Goal: Task Accomplishment & Management: Complete application form

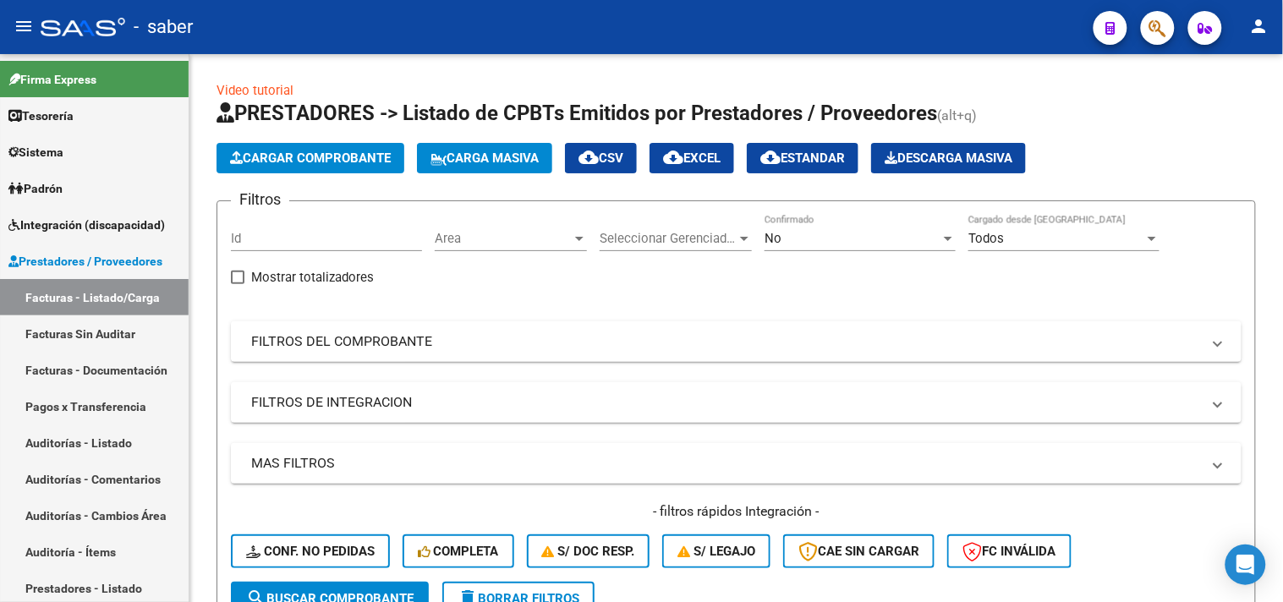
scroll to position [327, 0]
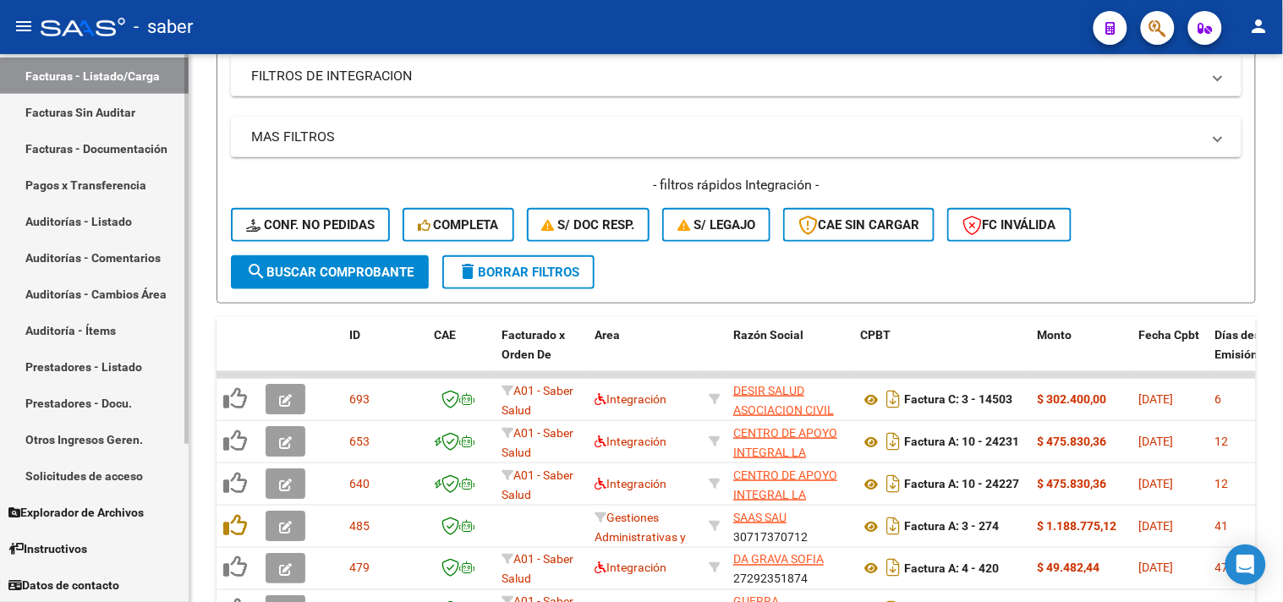
click at [90, 482] on link "Solicitudes de acceso" at bounding box center [94, 476] width 189 height 36
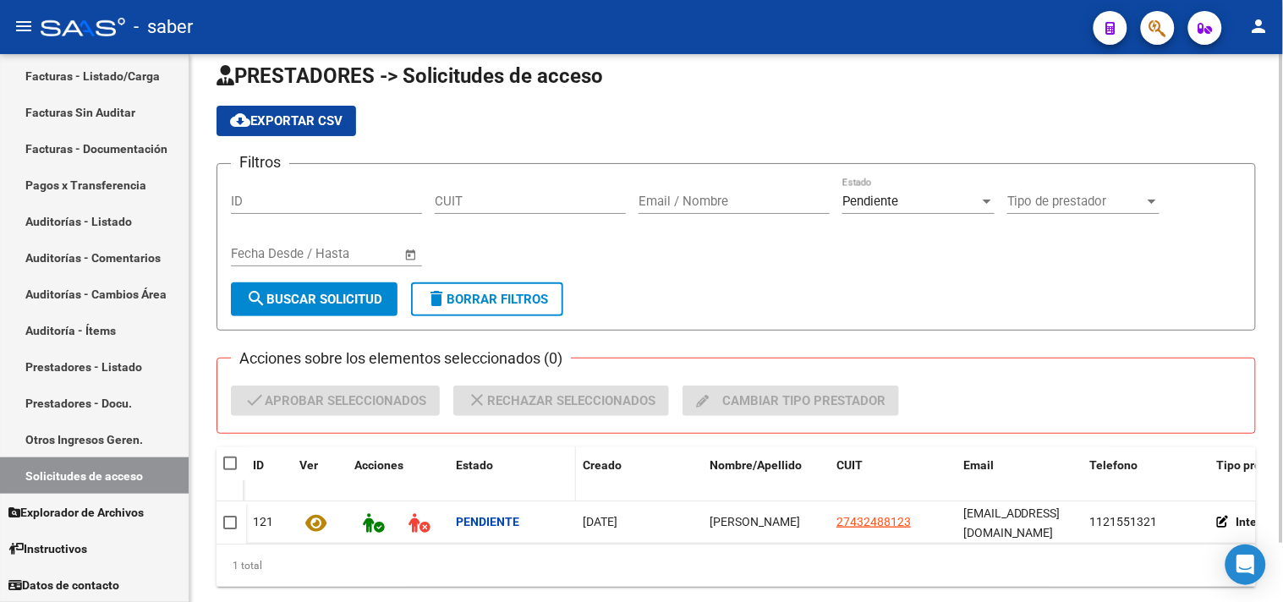
scroll to position [66, 0]
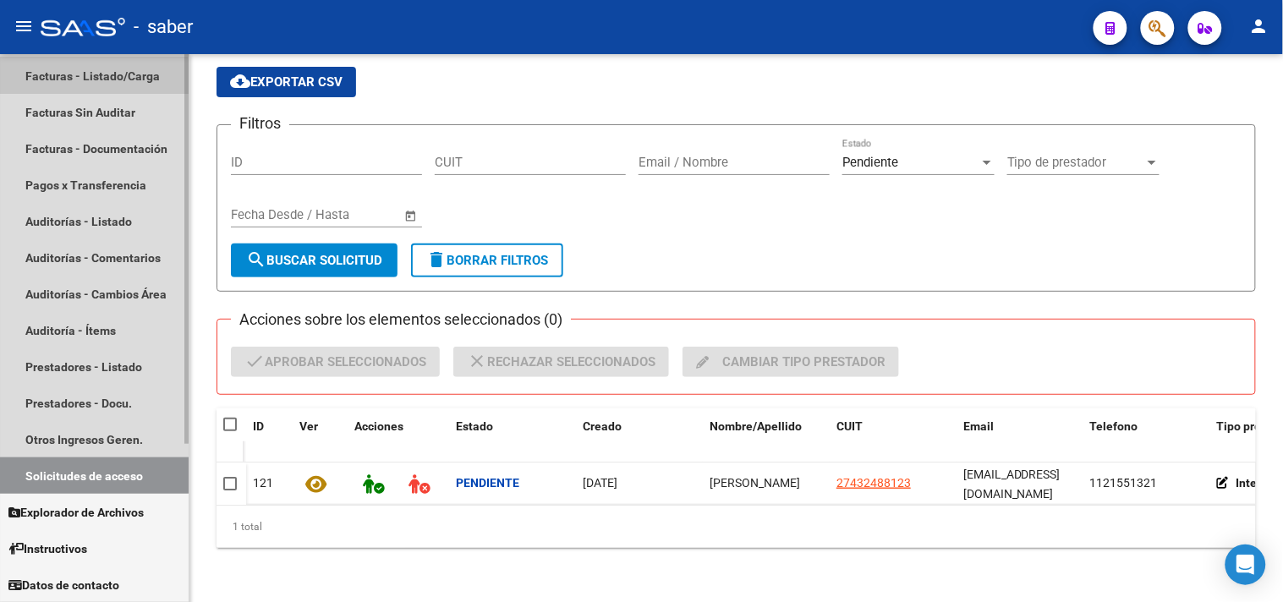
click at [90, 77] on link "Facturas - Listado/Carga" at bounding box center [94, 76] width 189 height 36
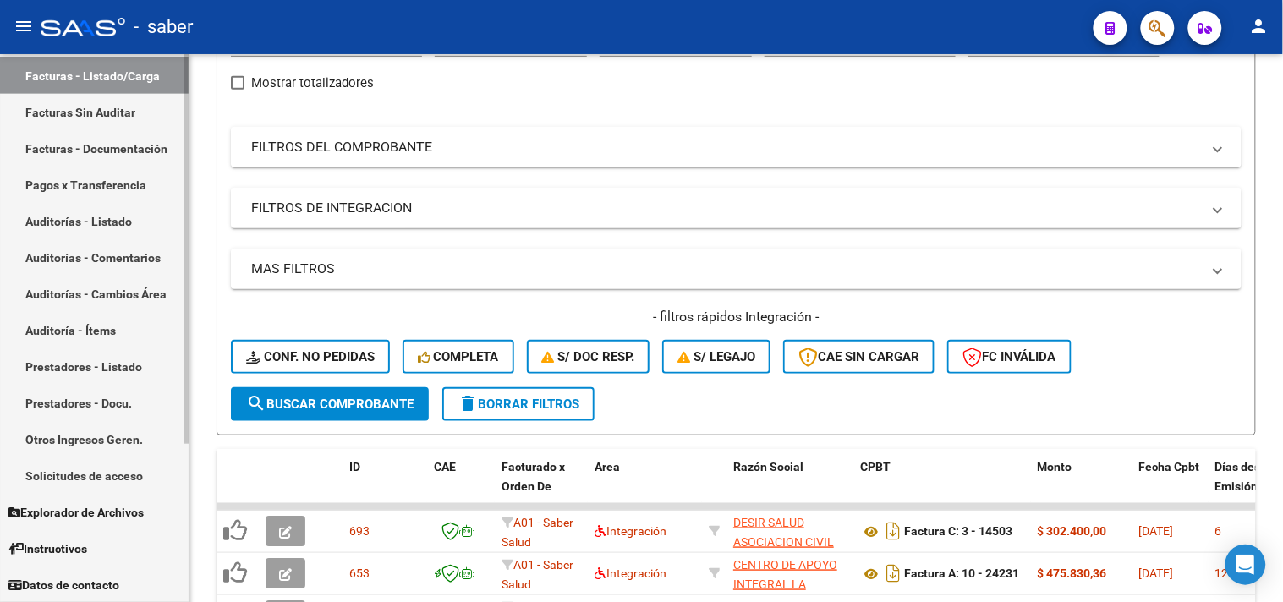
scroll to position [327, 0]
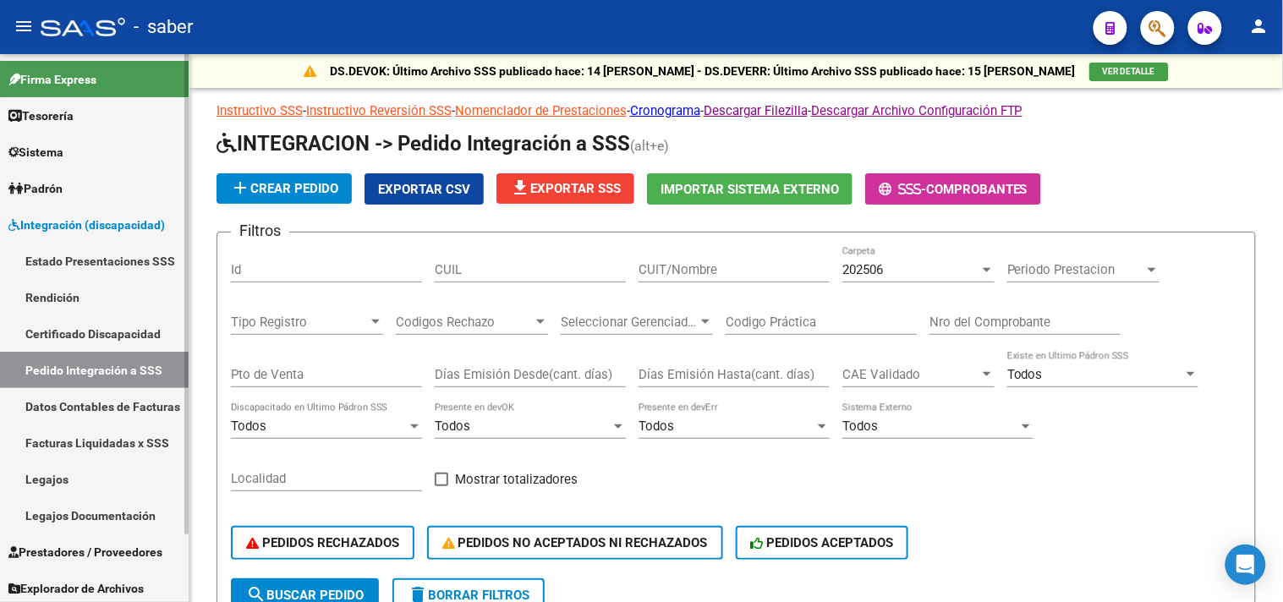
scroll to position [94, 0]
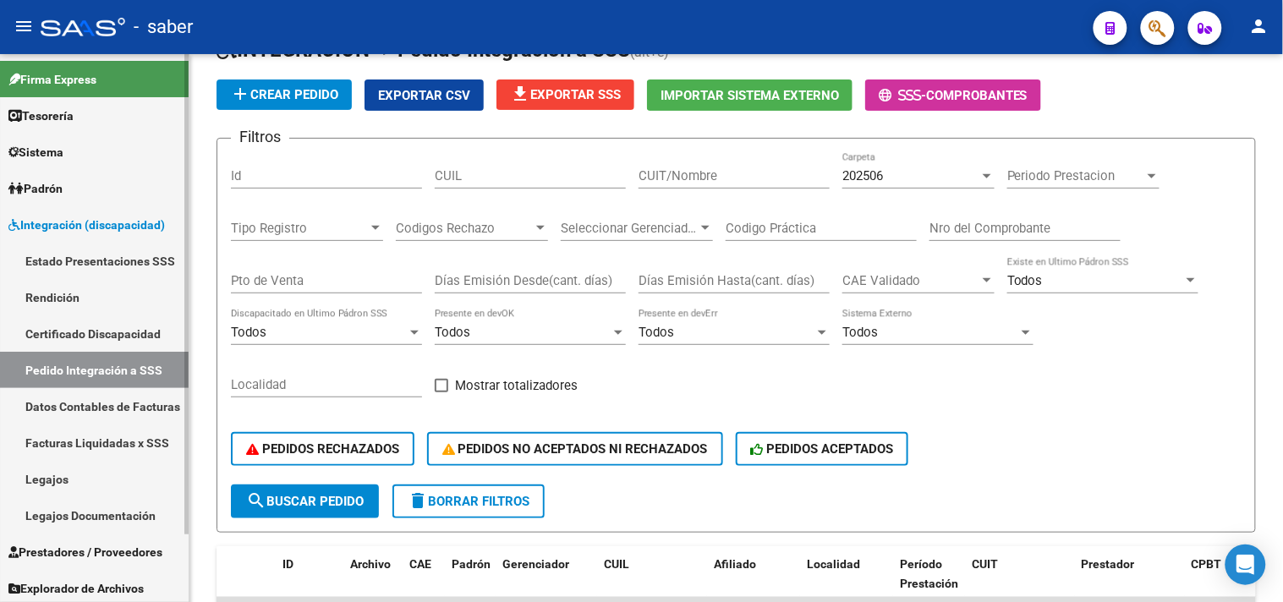
click at [87, 208] on link "Integración (discapacidad)" at bounding box center [94, 224] width 189 height 36
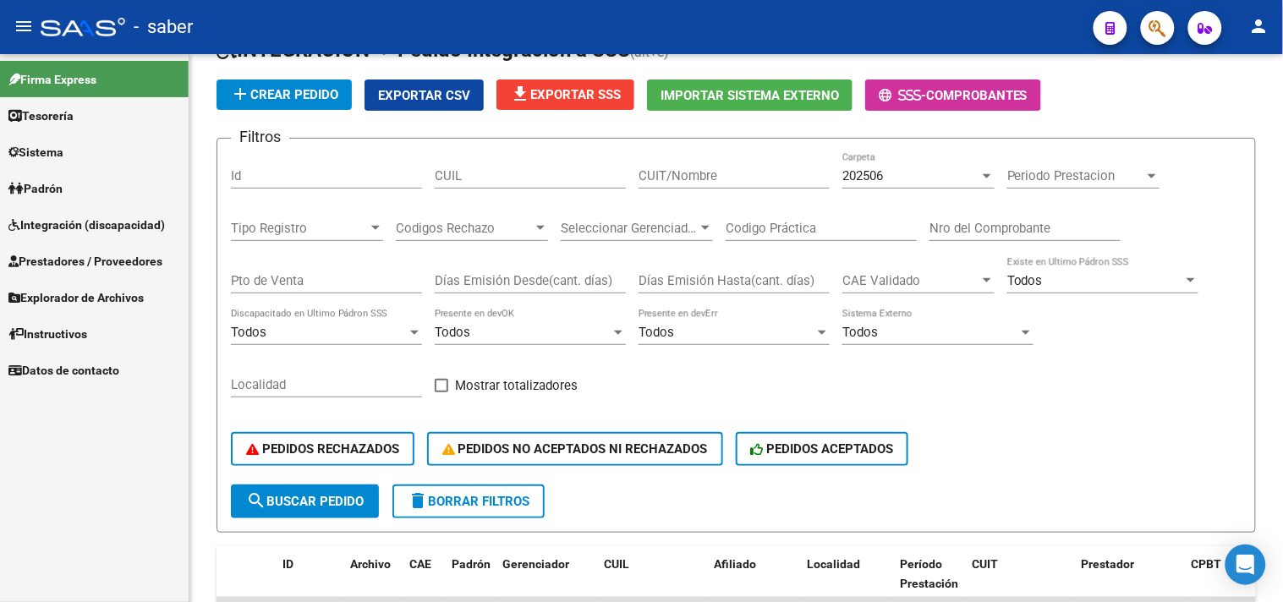
click at [95, 226] on span "Integración (discapacidad)" at bounding box center [86, 225] width 157 height 19
click at [95, 225] on span "Integración (discapacidad)" at bounding box center [86, 225] width 157 height 19
click at [91, 223] on span "Integración (discapacidad)" at bounding box center [86, 225] width 157 height 19
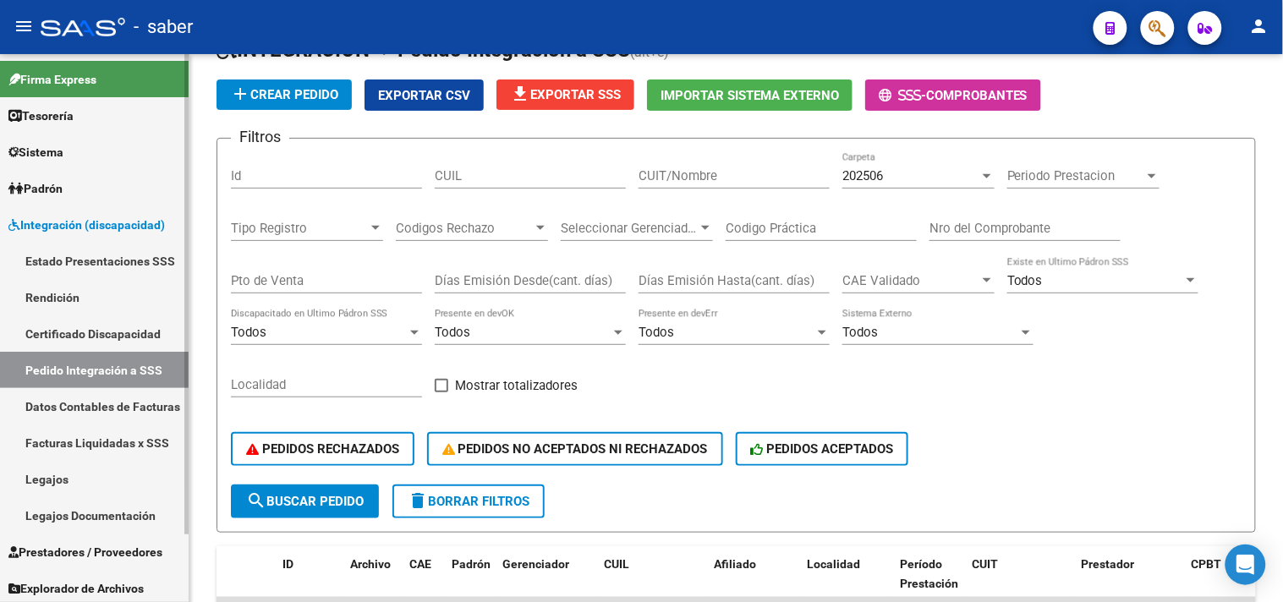
click at [93, 213] on link "Integración (discapacidad)" at bounding box center [94, 224] width 189 height 36
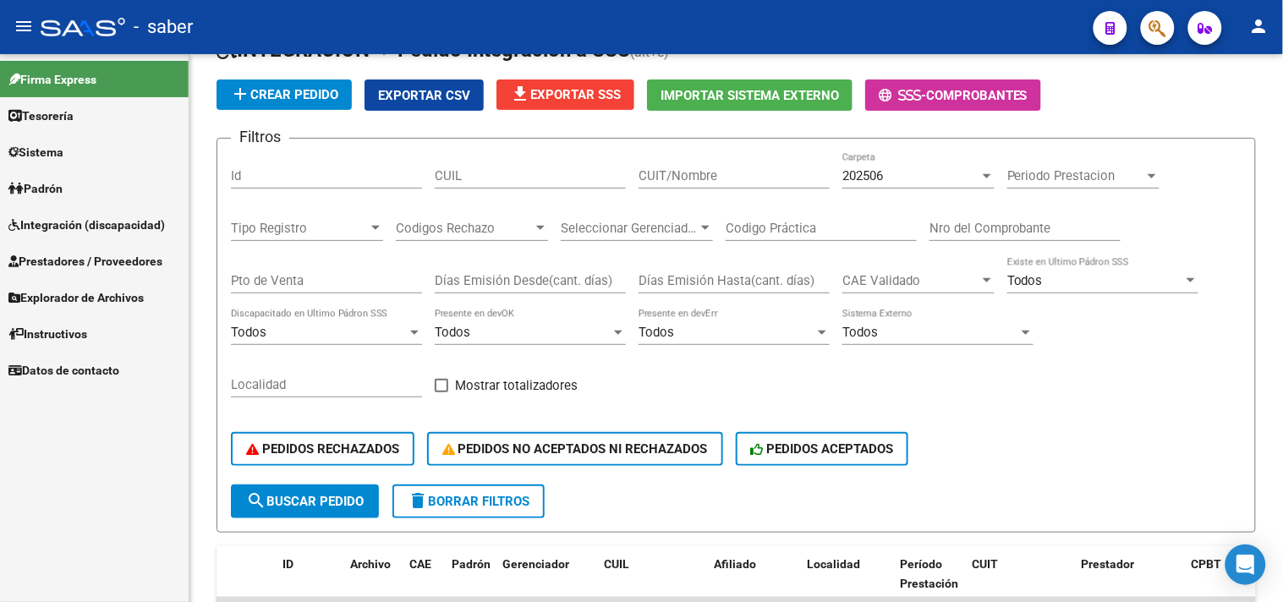
click at [85, 210] on link "Integración (discapacidad)" at bounding box center [94, 224] width 189 height 36
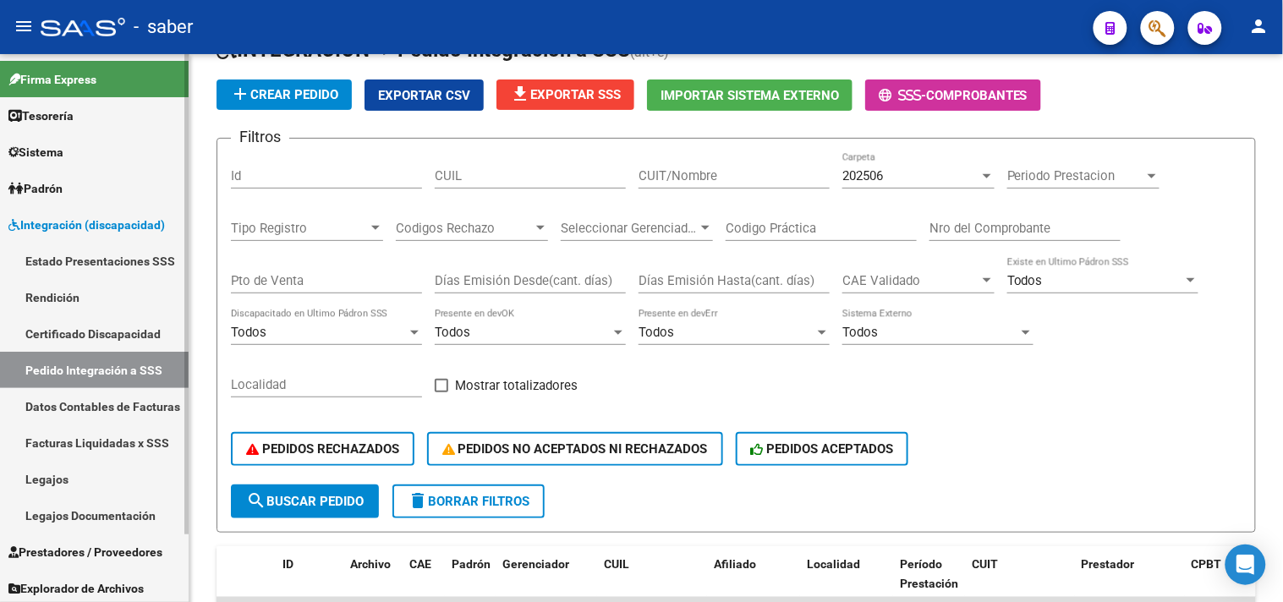
click at [37, 475] on link "Legajos" at bounding box center [94, 479] width 189 height 36
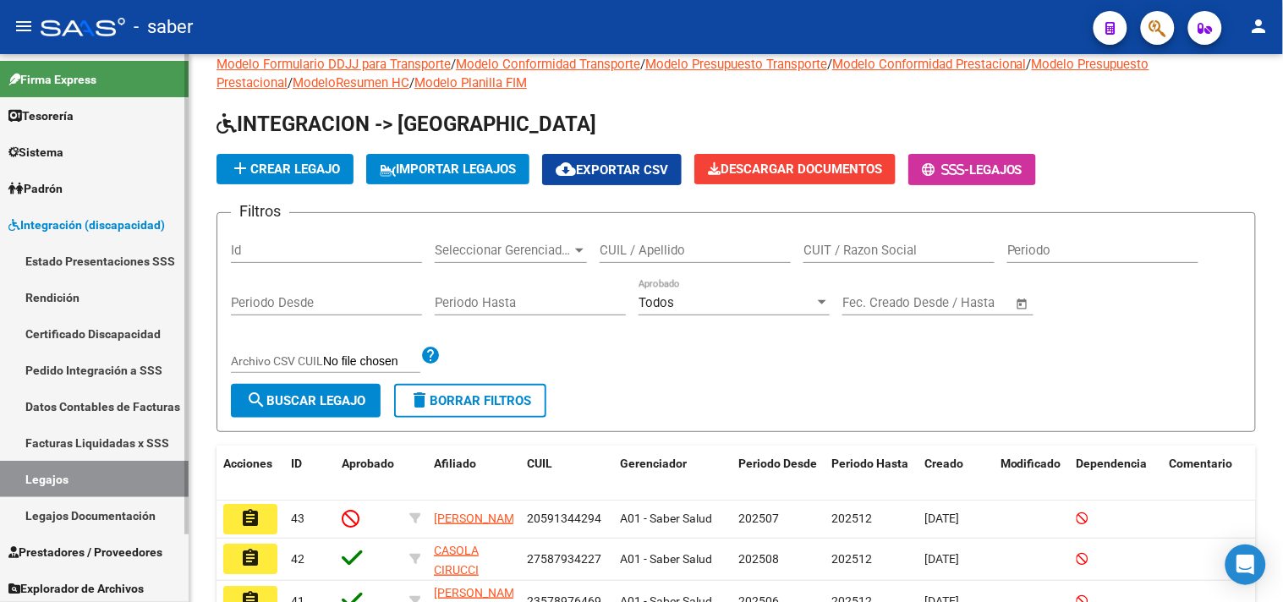
scroll to position [94, 0]
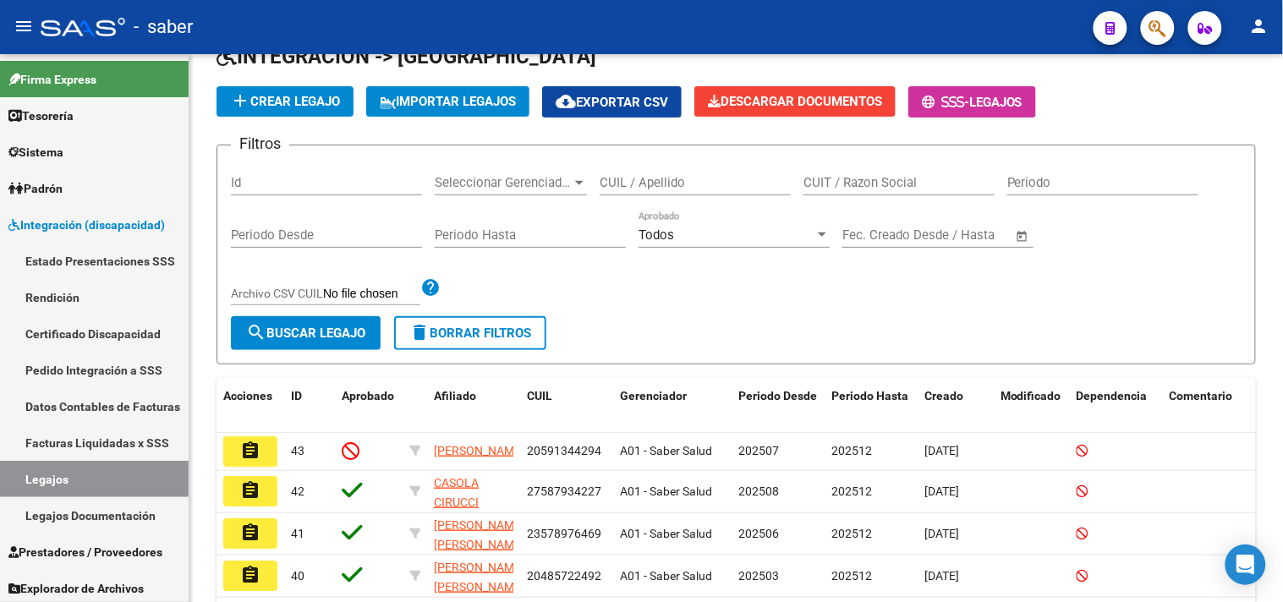
click at [246, 453] on mat-icon "assignment" at bounding box center [250, 451] width 20 height 20
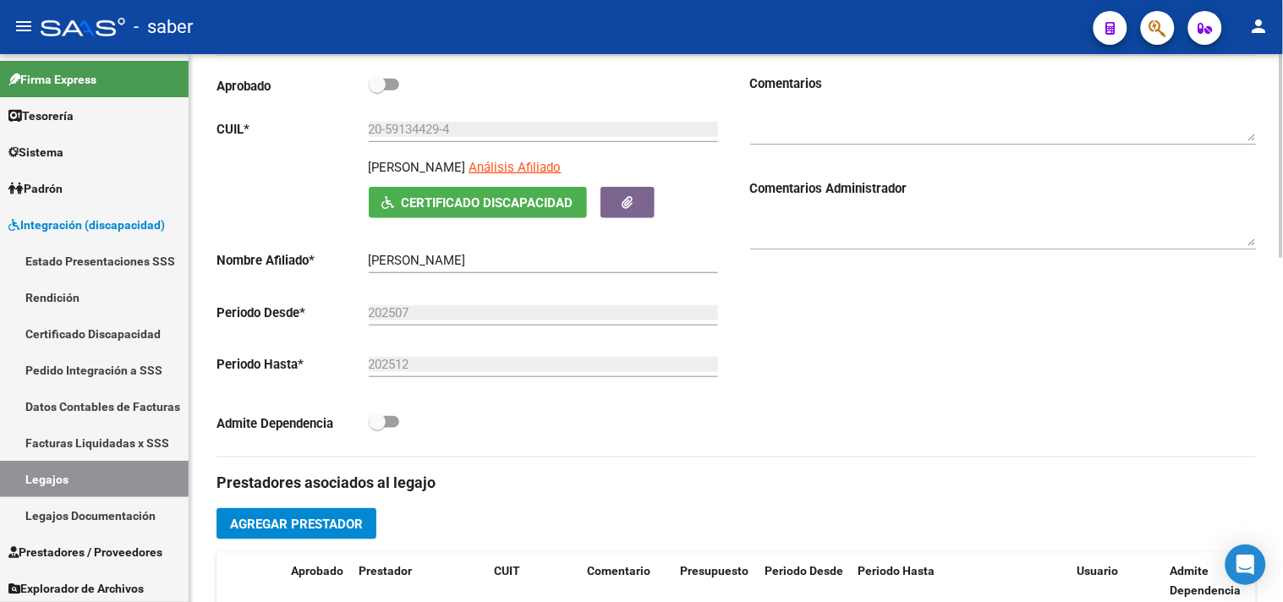
scroll to position [282, 0]
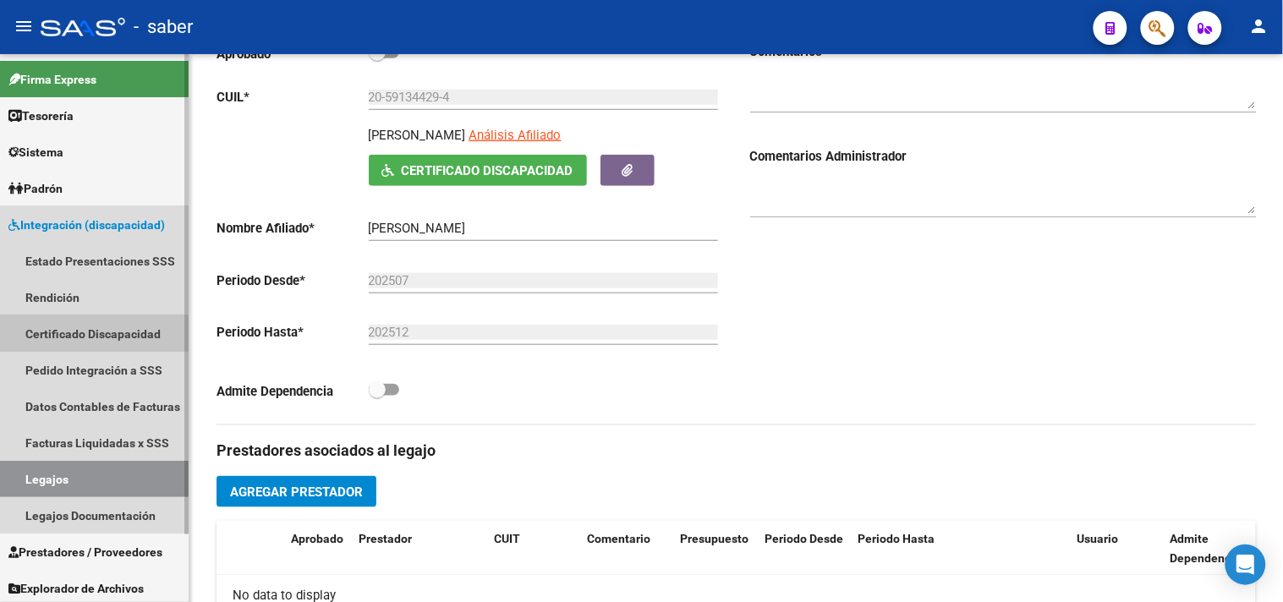
click at [79, 335] on link "Certificado Discapacidad" at bounding box center [94, 334] width 189 height 36
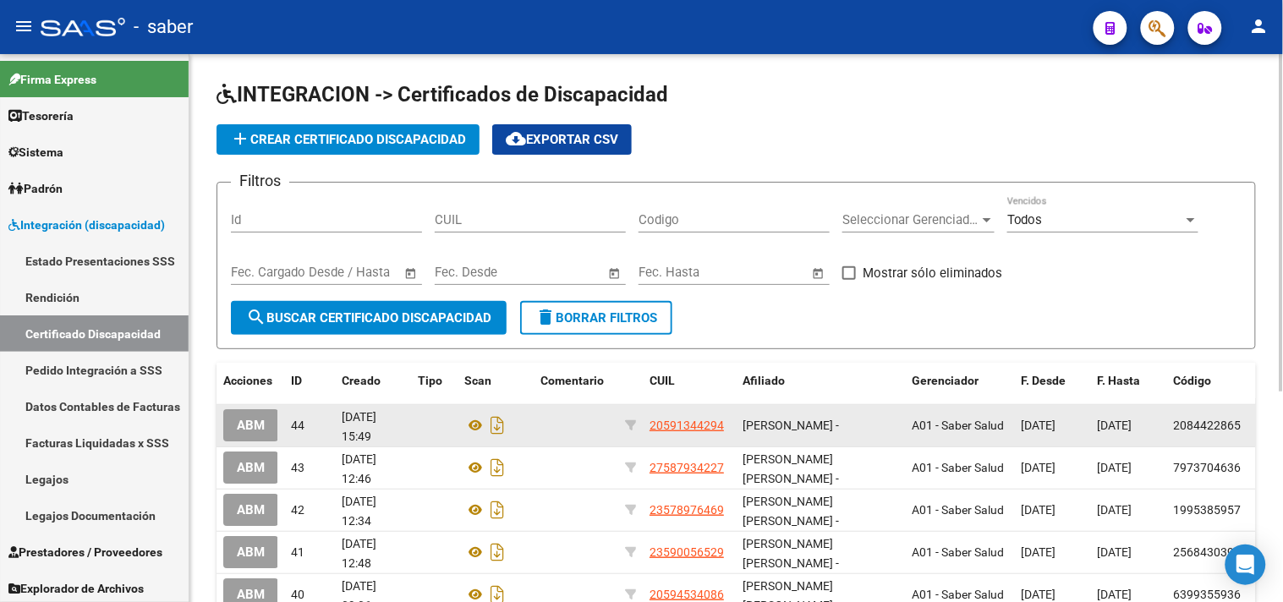
click at [250, 426] on span "ABM" at bounding box center [251, 426] width 28 height 15
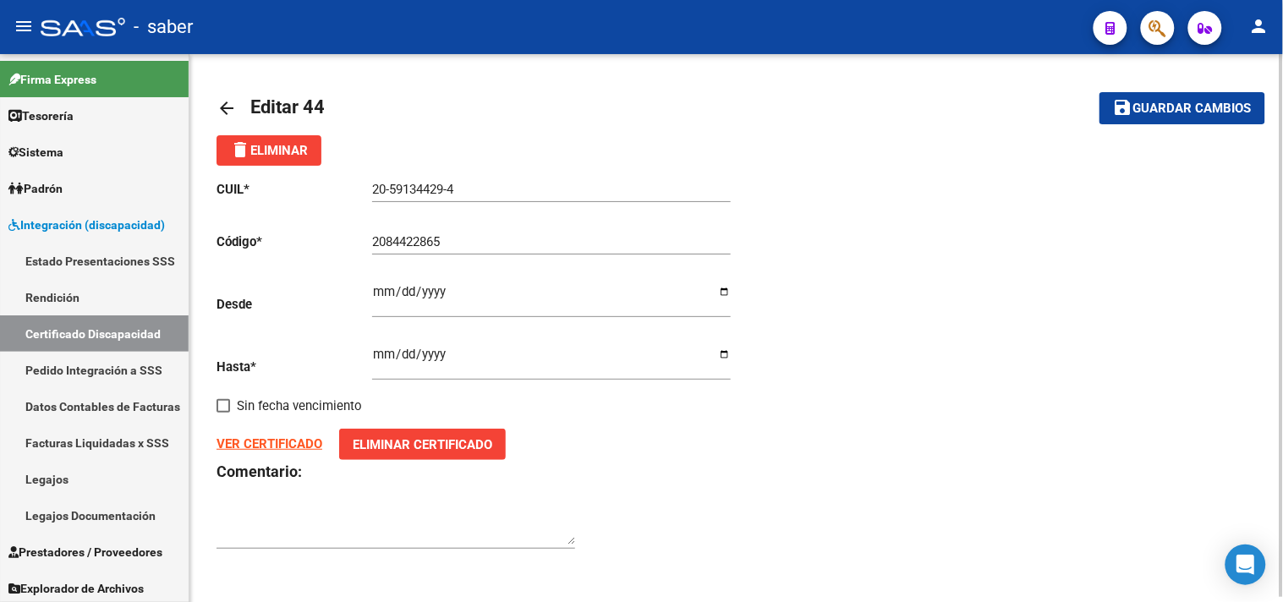
scroll to position [4, 0]
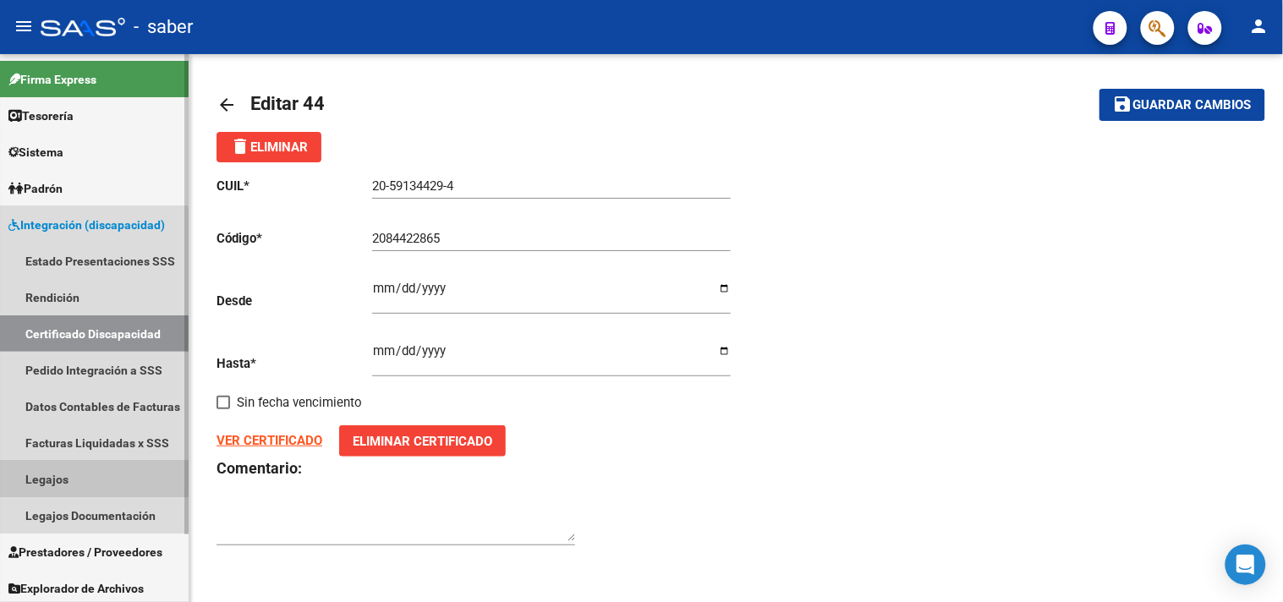
click at [93, 470] on link "Legajos" at bounding box center [94, 479] width 189 height 36
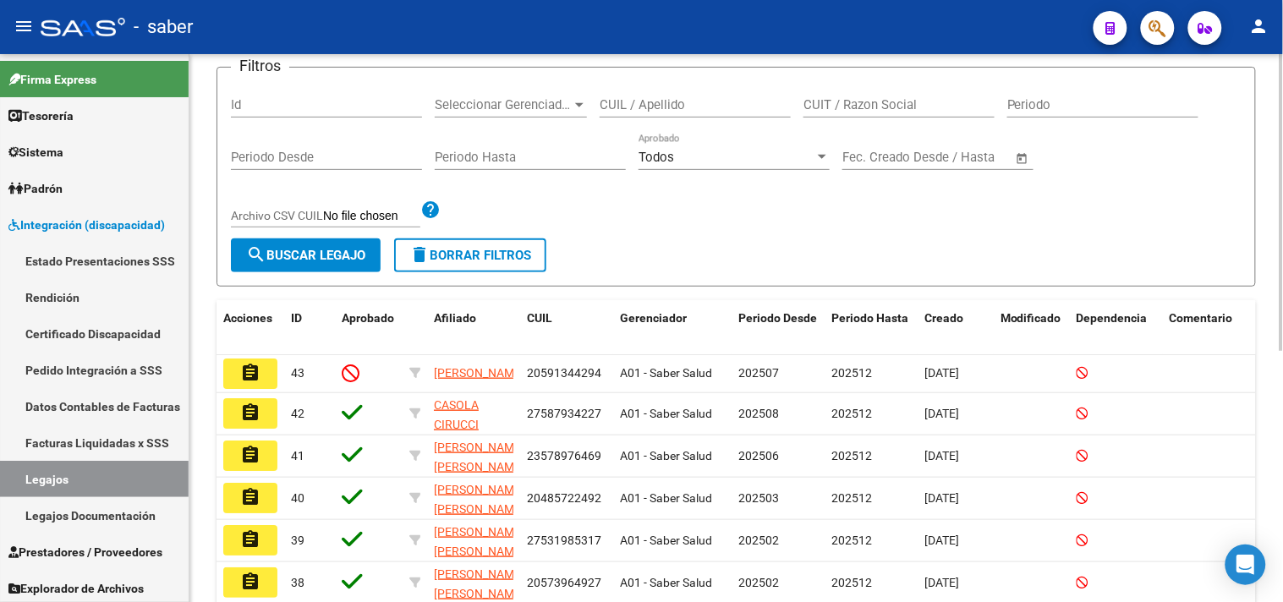
scroll to position [188, 0]
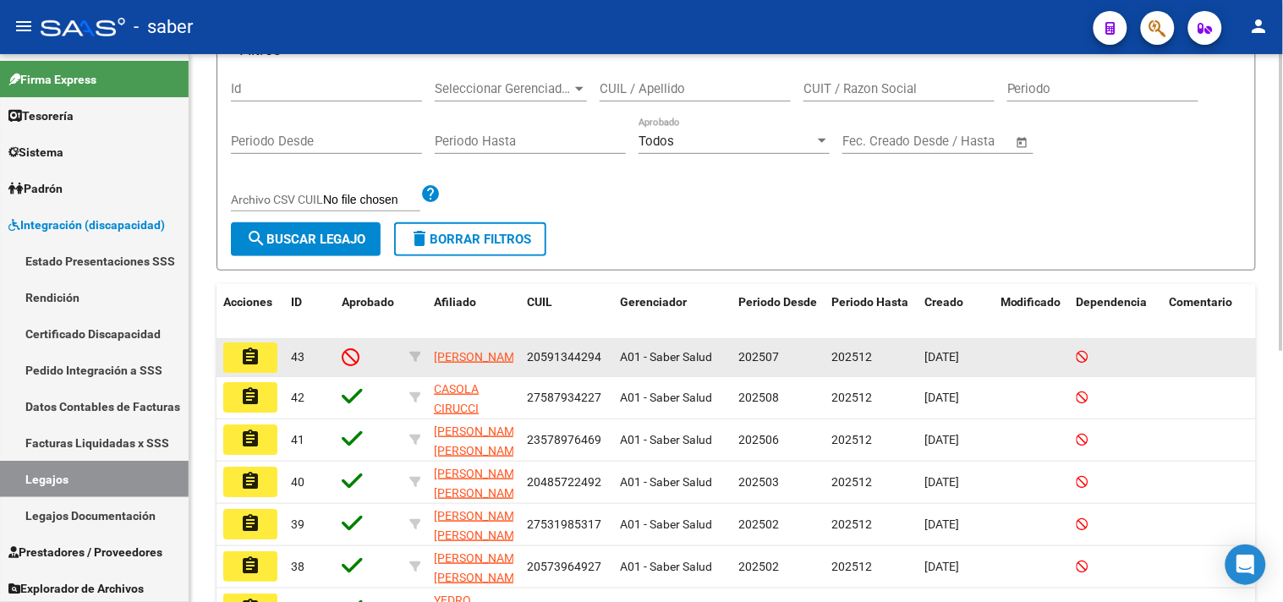
click at [240, 362] on mat-icon "assignment" at bounding box center [250, 357] width 20 height 20
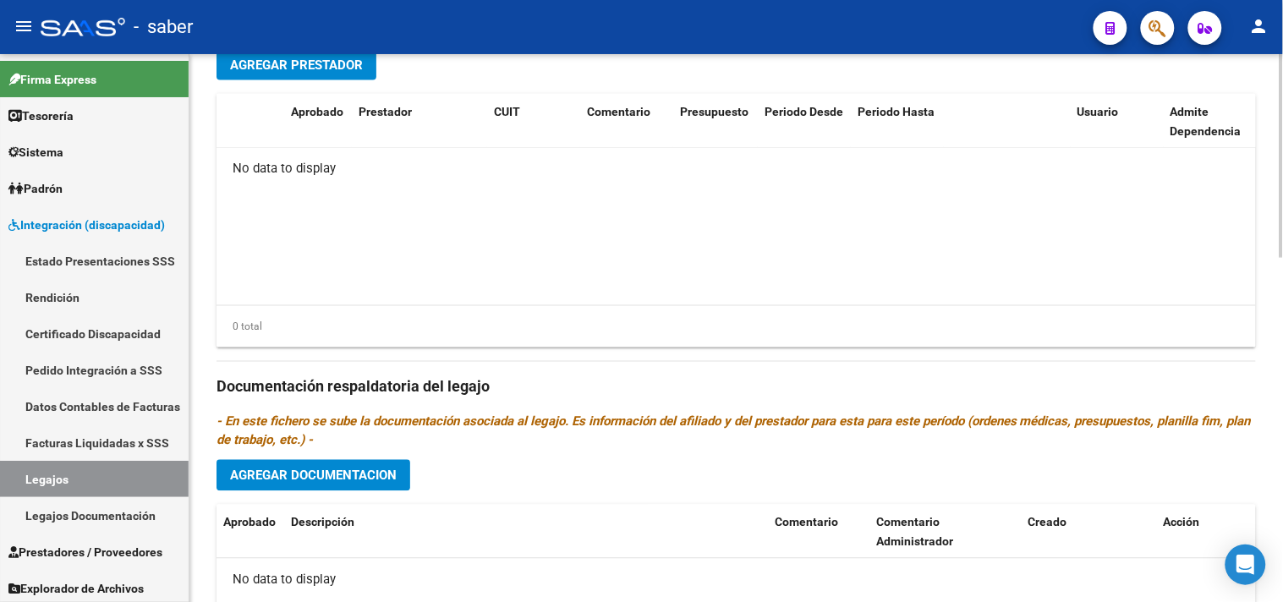
scroll to position [751, 0]
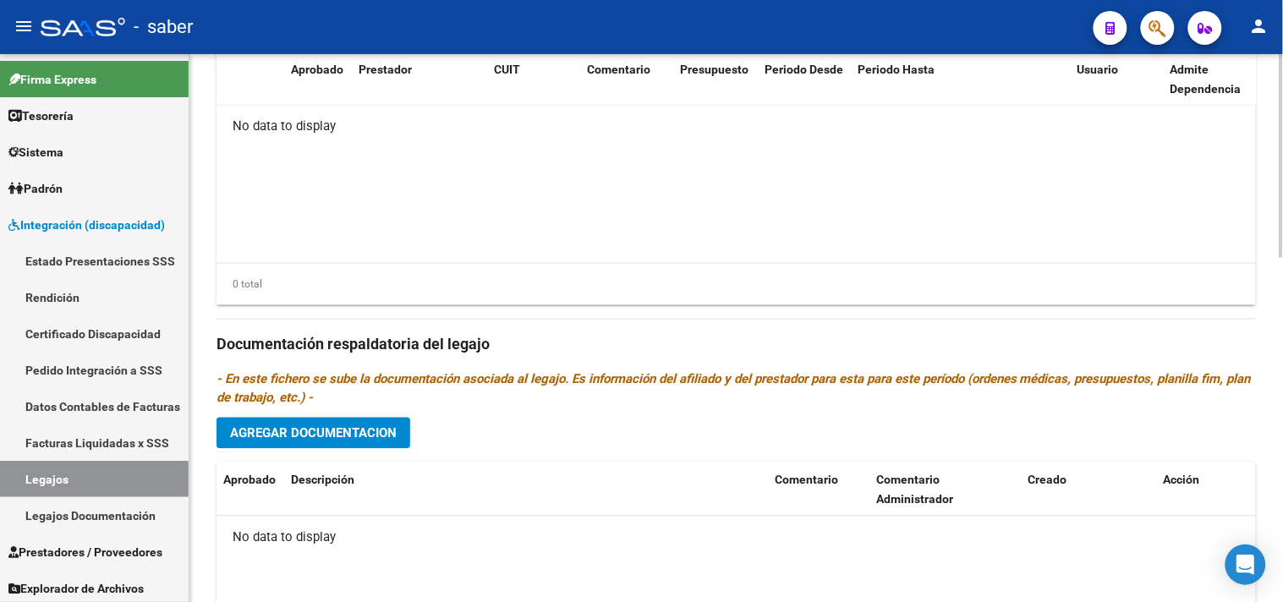
click at [673, 596] on datatable-body "No data to display" at bounding box center [737, 595] width 1040 height 157
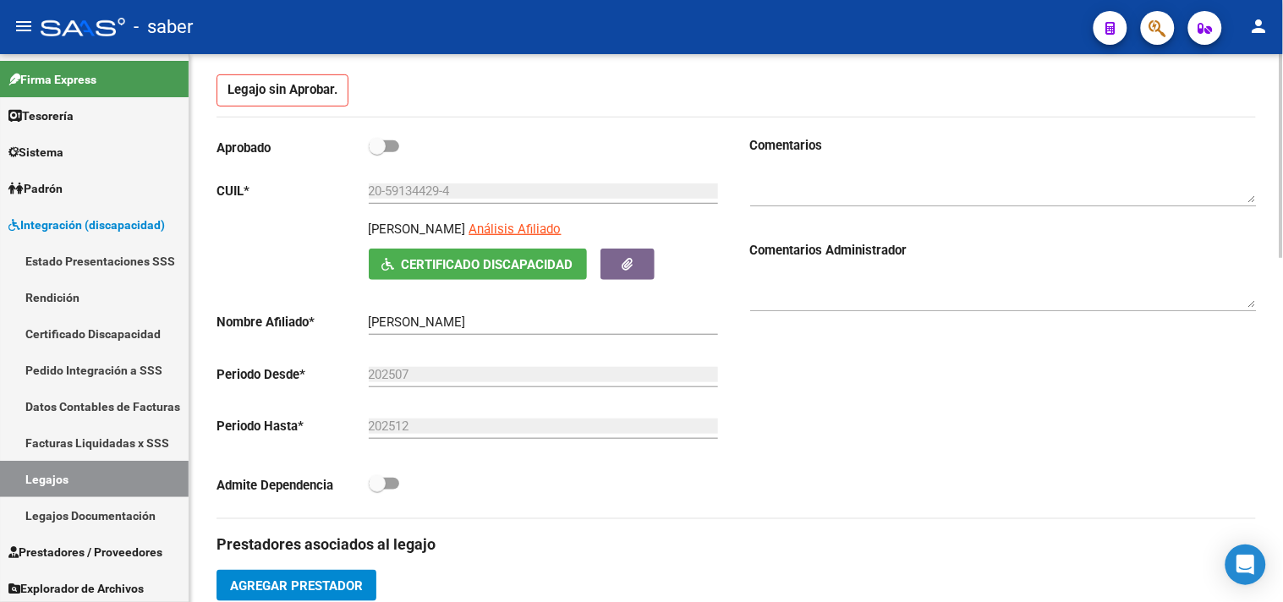
scroll to position [282, 0]
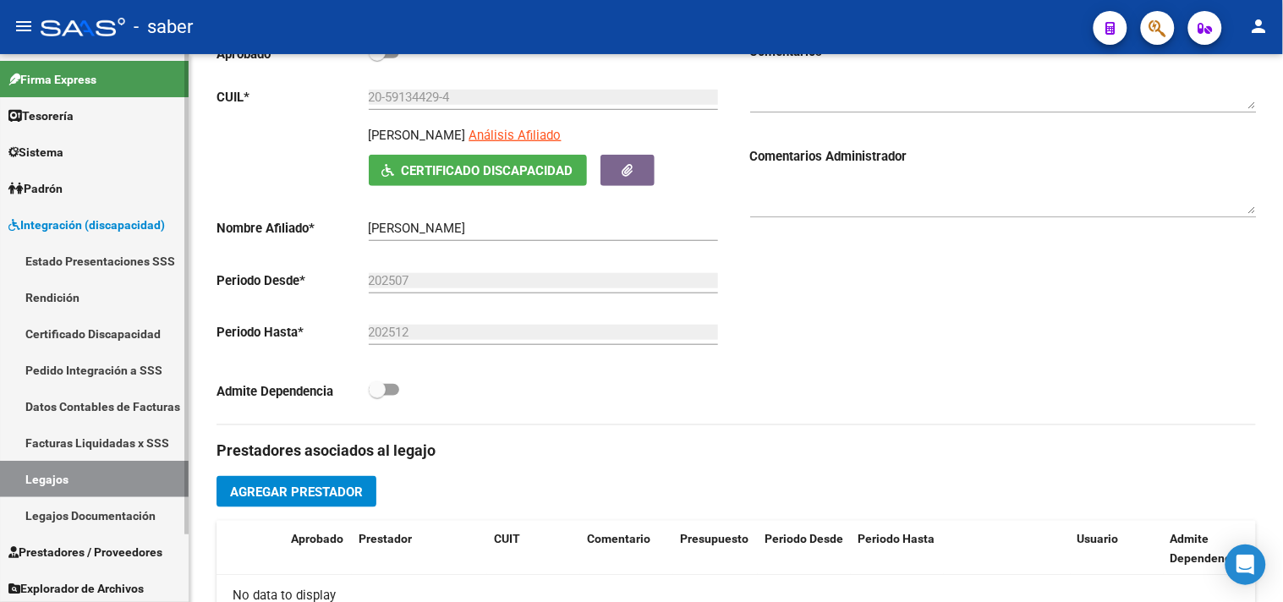
click at [80, 217] on span "Integración (discapacidad)" at bounding box center [86, 225] width 157 height 19
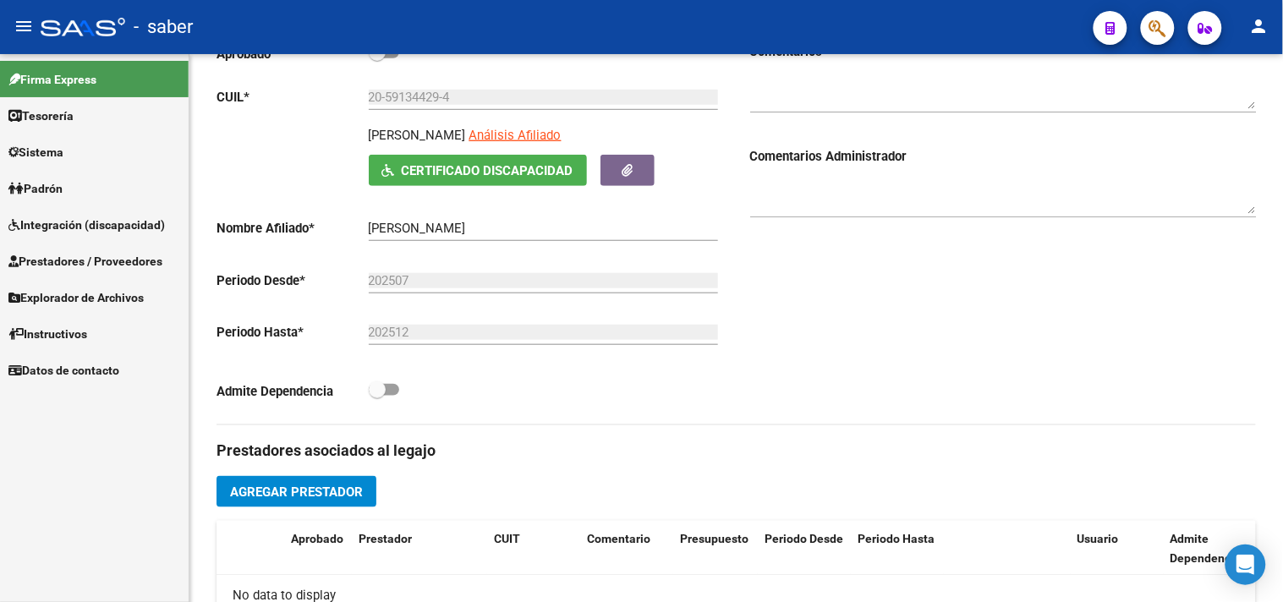
click at [95, 232] on span "Integración (discapacidad)" at bounding box center [86, 225] width 157 height 19
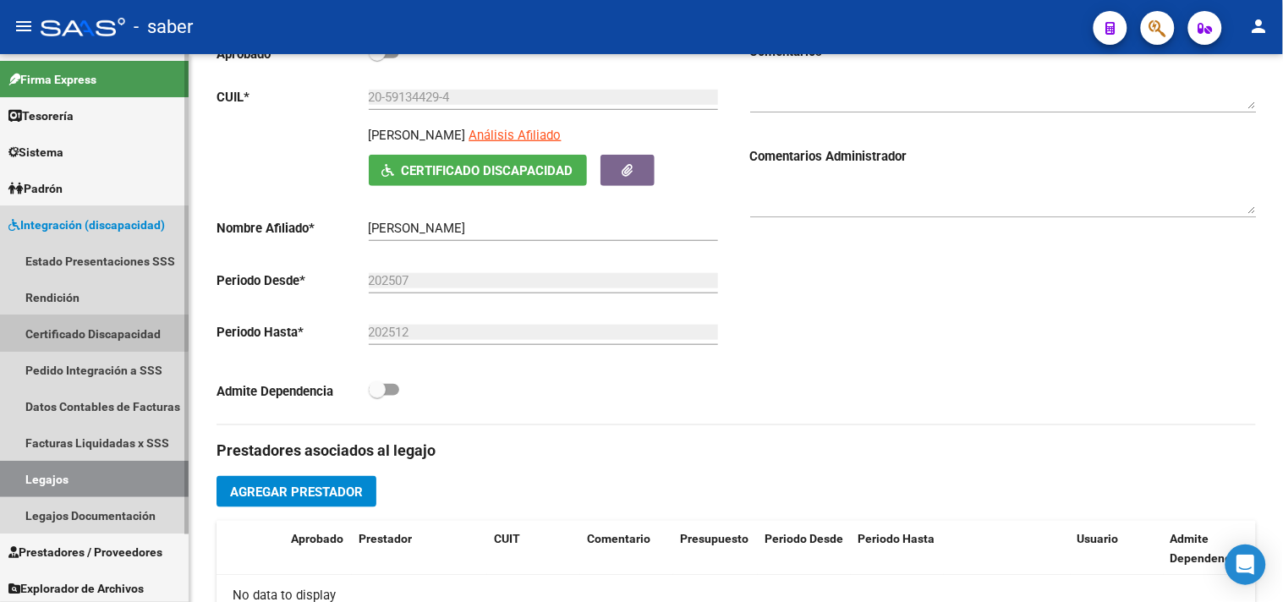
click at [88, 325] on link "Certificado Discapacidad" at bounding box center [94, 334] width 189 height 36
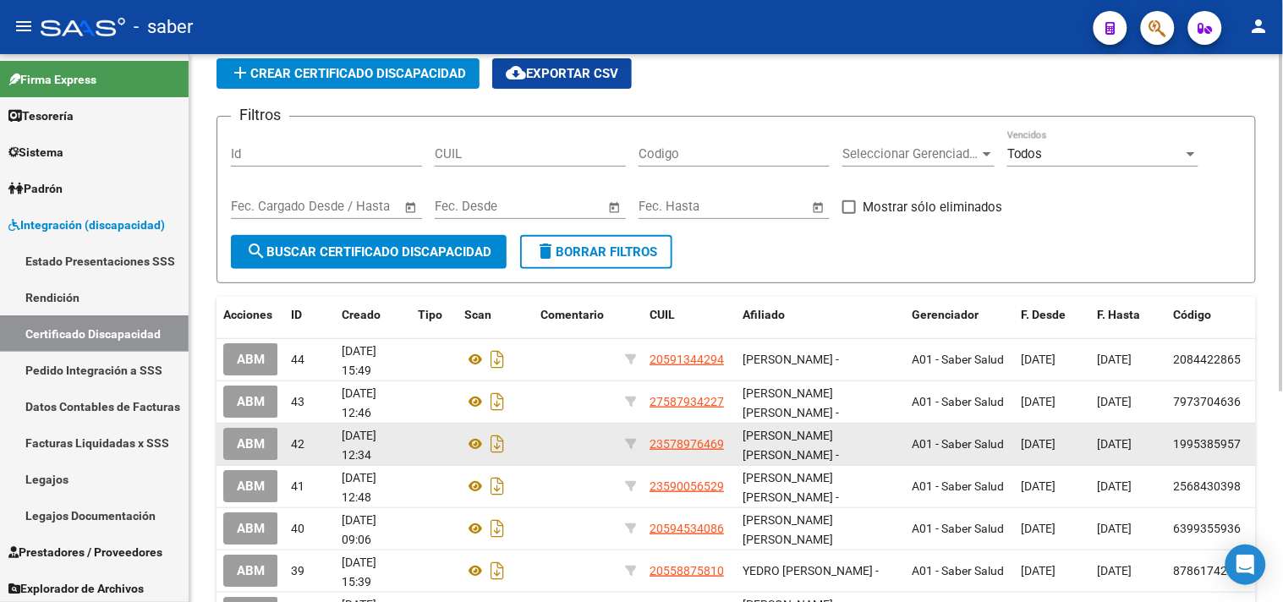
scroll to position [94, 0]
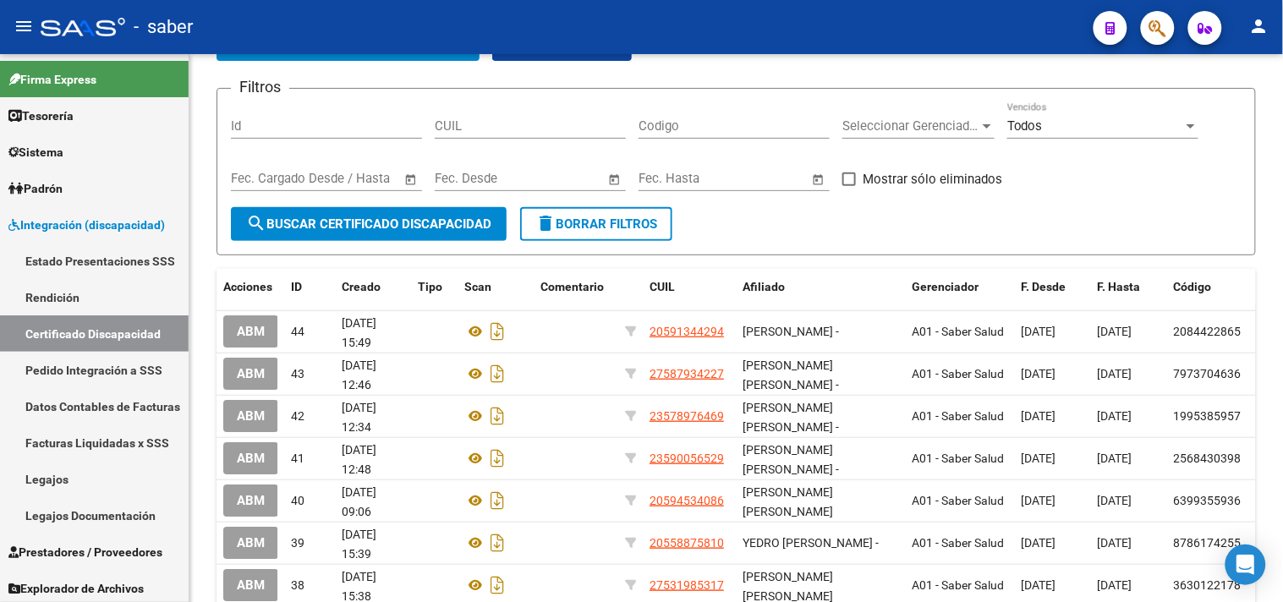
click at [237, 330] on span "ABM" at bounding box center [251, 332] width 28 height 15
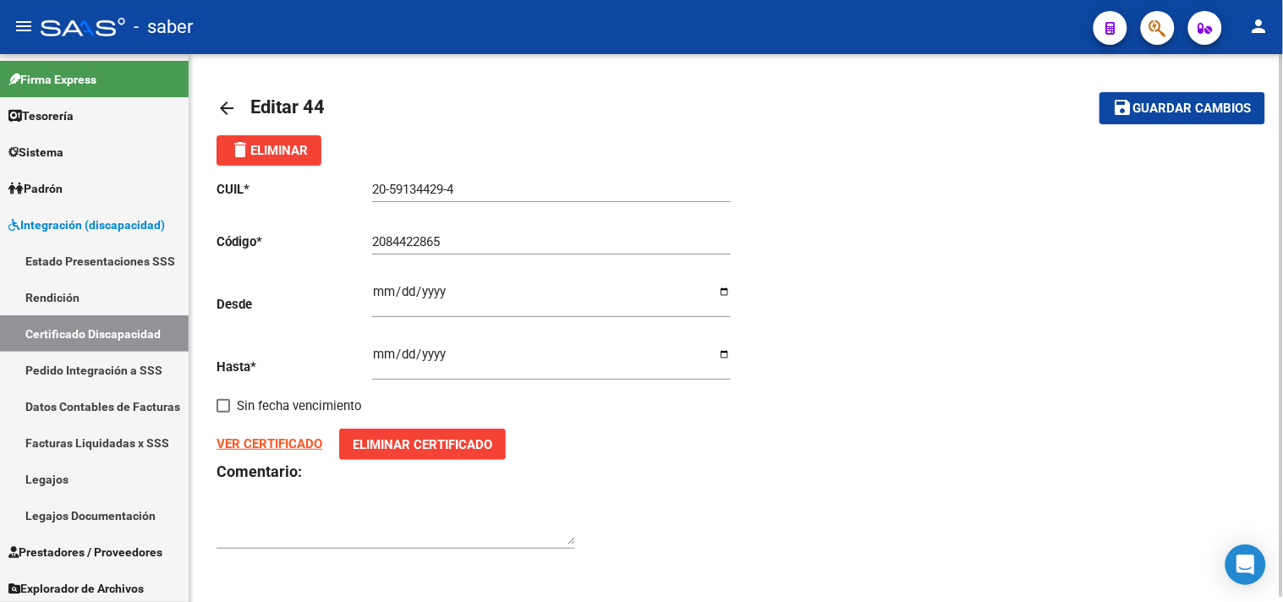
scroll to position [4, 0]
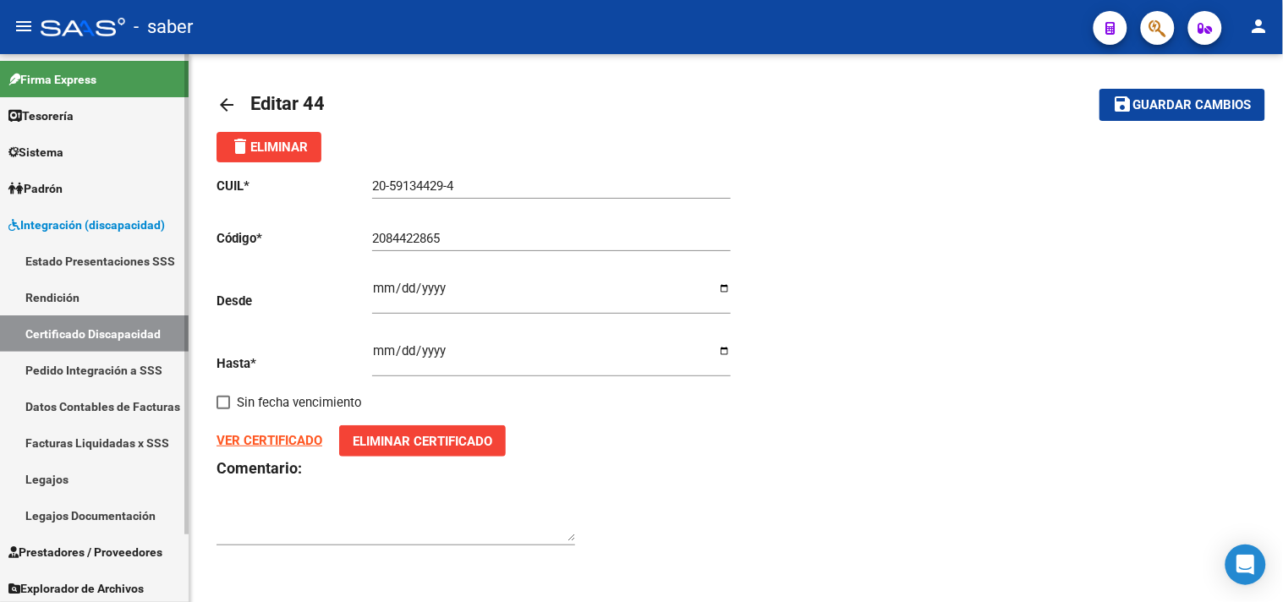
click at [66, 475] on link "Legajos" at bounding box center [94, 479] width 189 height 36
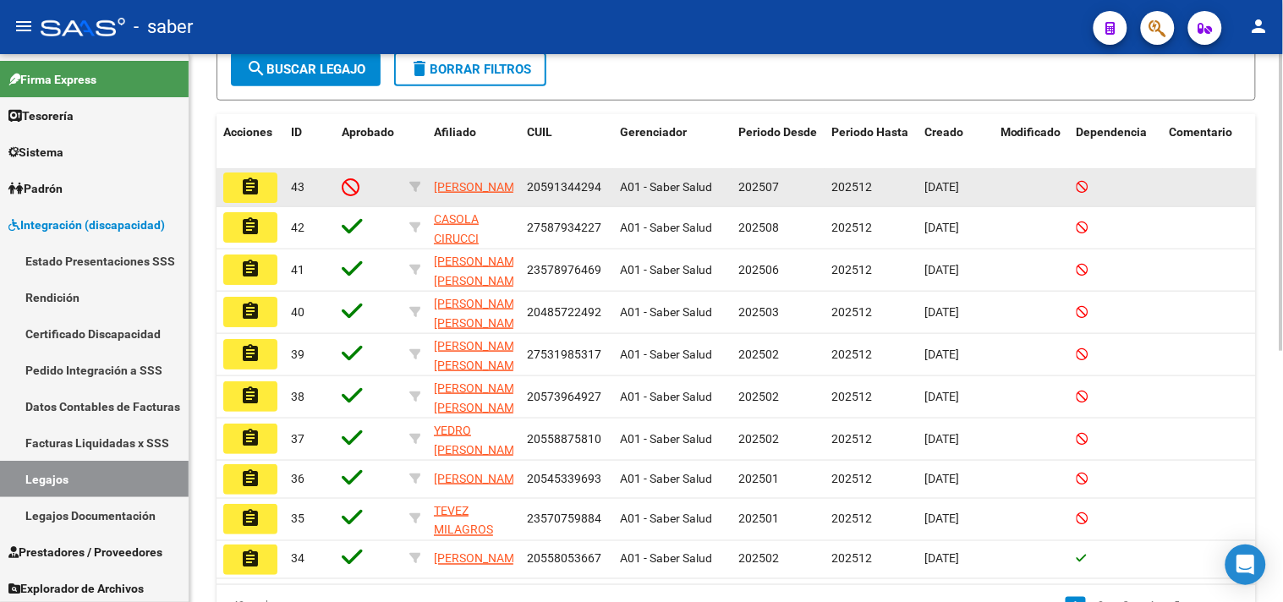
scroll to position [276, 0]
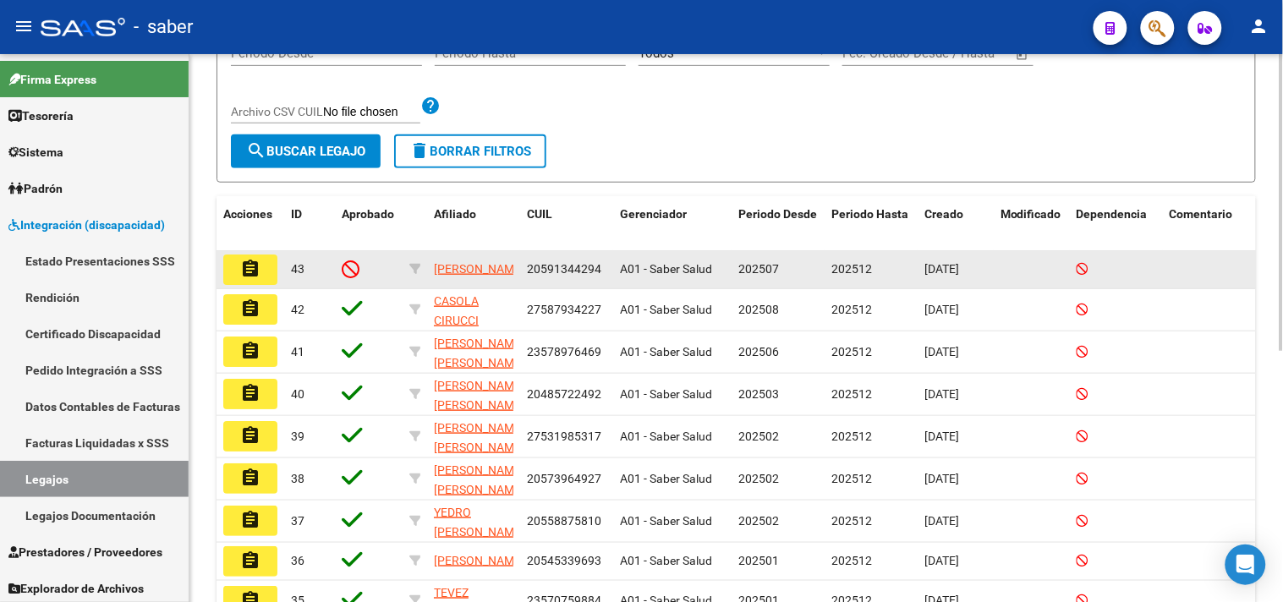
click at [267, 275] on button "assignment" at bounding box center [250, 270] width 54 height 30
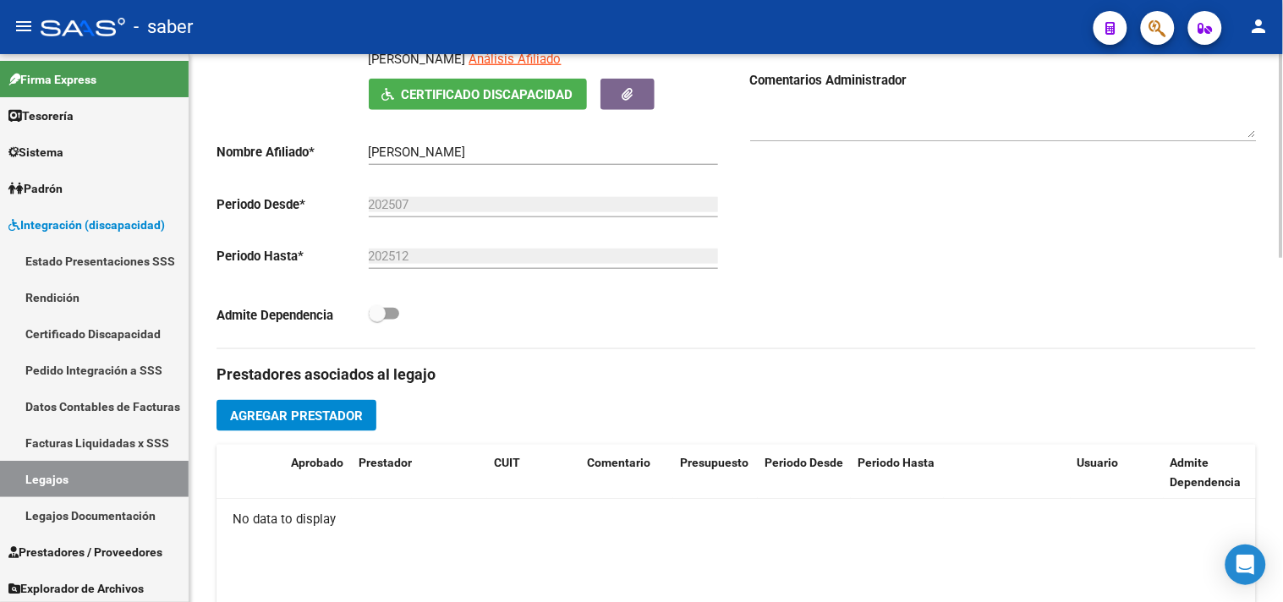
scroll to position [264, 0]
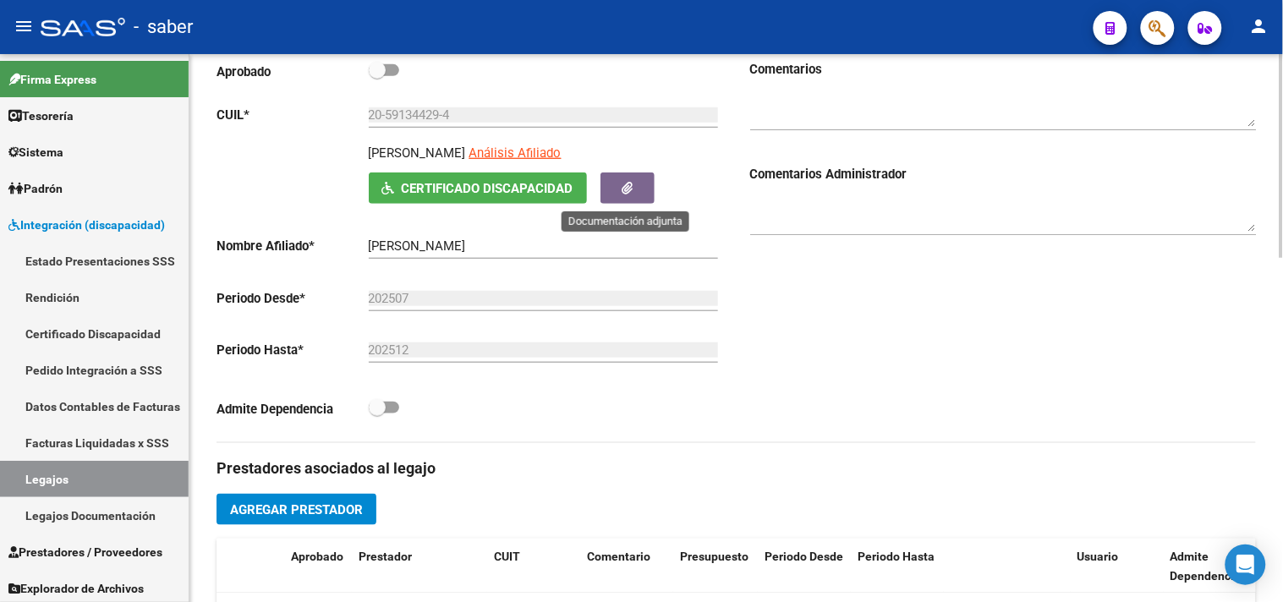
click at [640, 192] on button "button" at bounding box center [628, 188] width 54 height 31
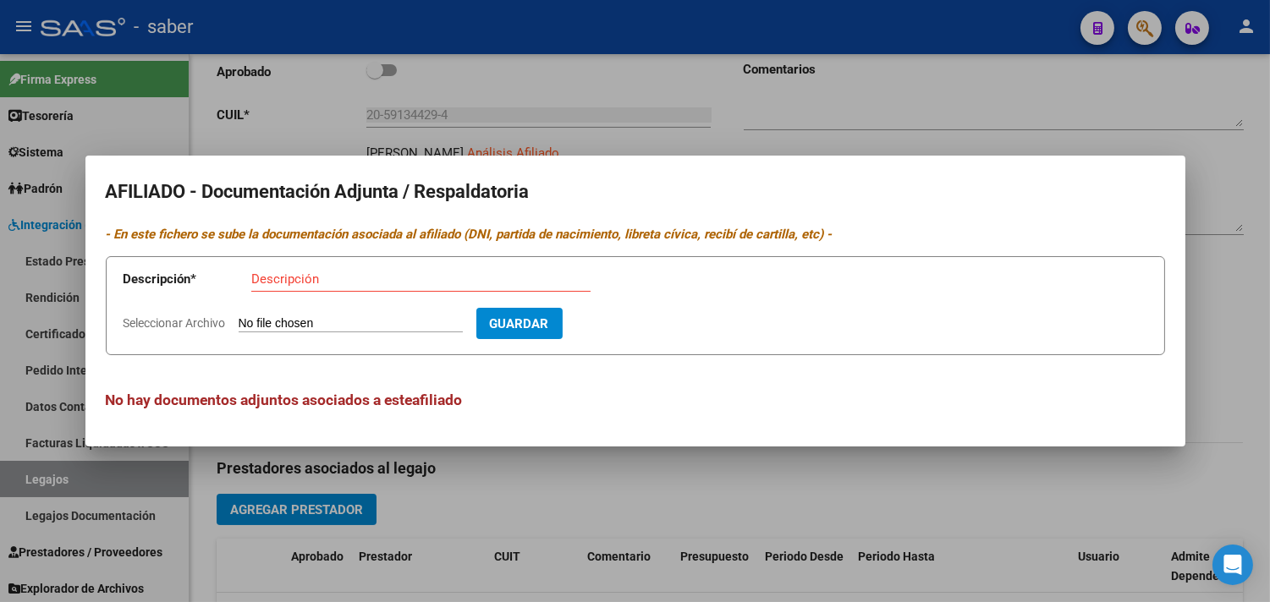
click at [1234, 316] on div at bounding box center [635, 301] width 1270 height 602
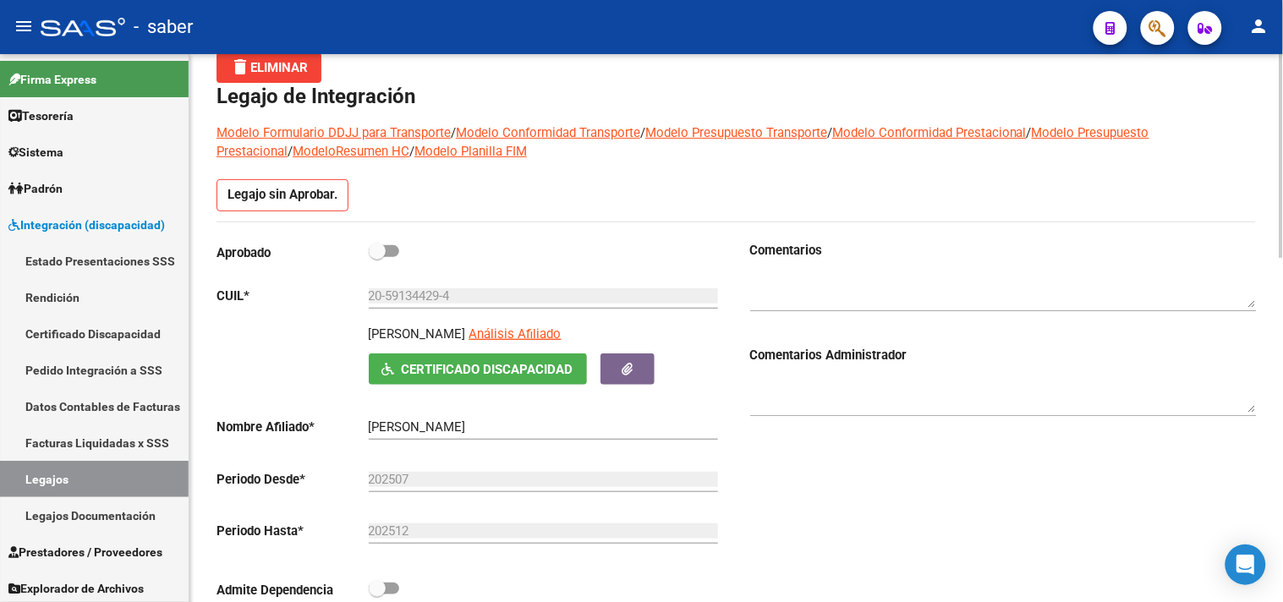
scroll to position [76, 0]
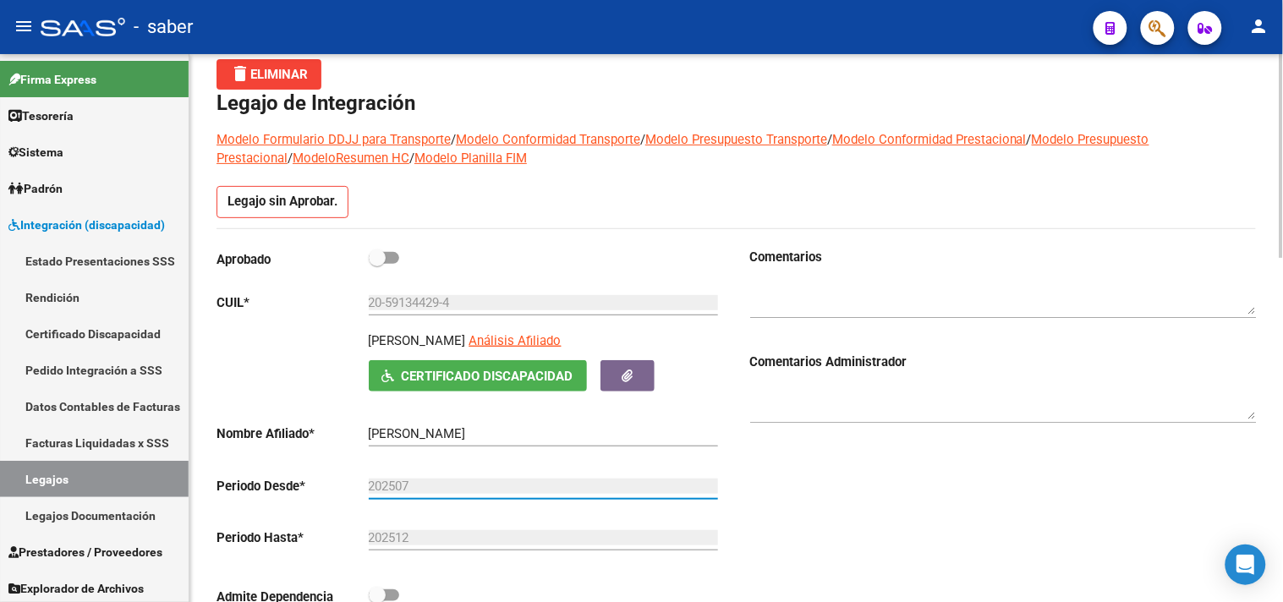
click at [399, 482] on input "202507" at bounding box center [543, 486] width 349 height 15
click at [320, 483] on p "Periodo Desde *" at bounding box center [293, 486] width 152 height 19
click at [298, 486] on p "Periodo Desde *" at bounding box center [293, 486] width 152 height 19
click at [404, 488] on input "202507" at bounding box center [543, 486] width 349 height 15
click at [437, 486] on input "202507" at bounding box center [543, 486] width 349 height 15
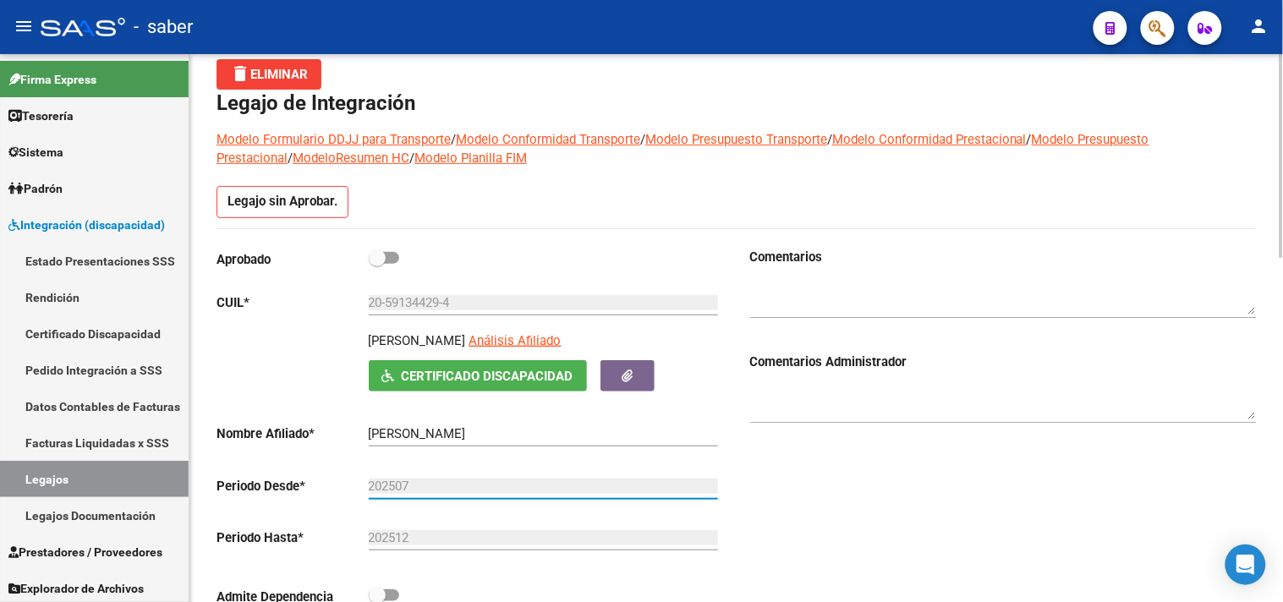
click at [437, 486] on input "202507" at bounding box center [543, 486] width 349 height 15
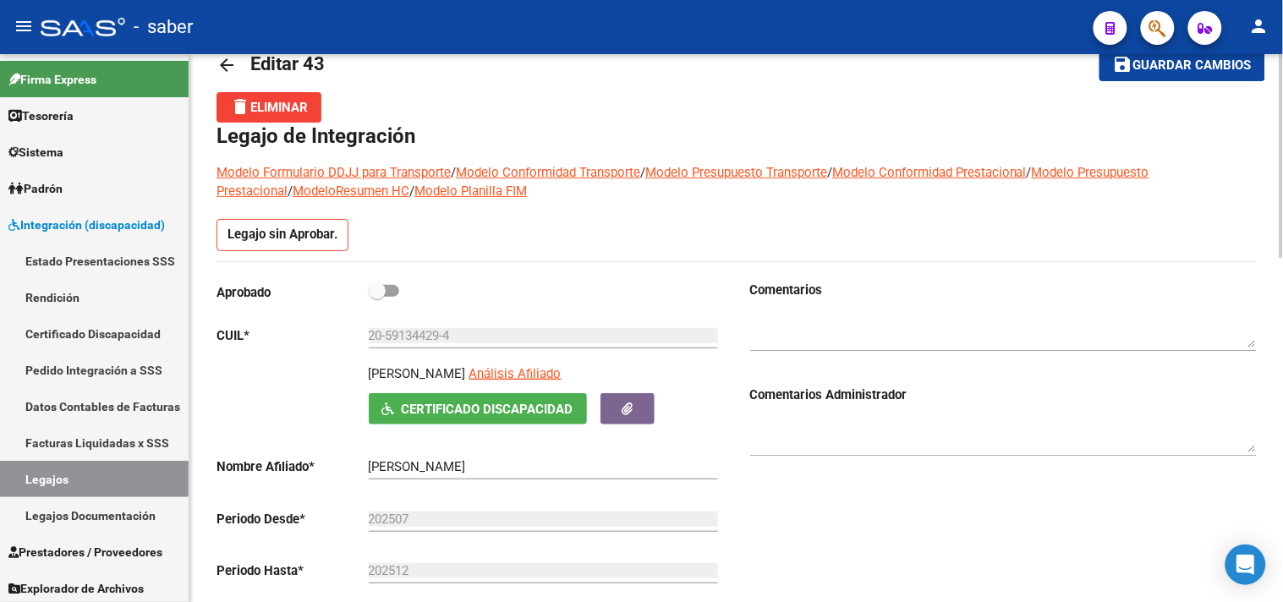
scroll to position [0, 0]
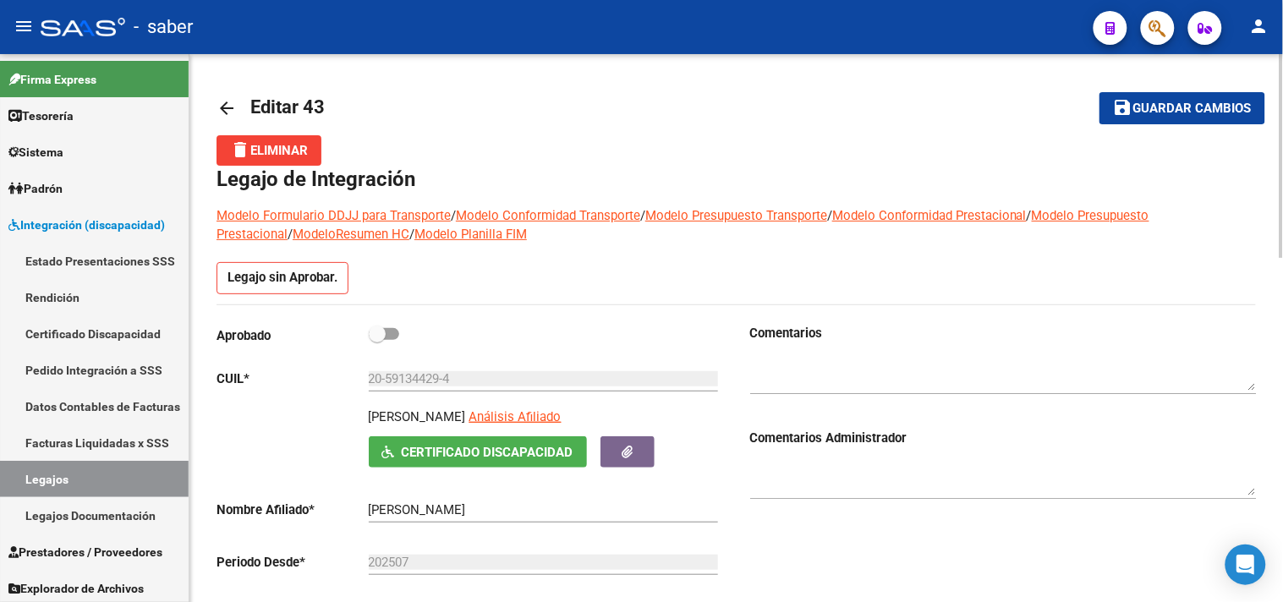
click at [229, 107] on mat-icon "arrow_back" at bounding box center [227, 108] width 20 height 20
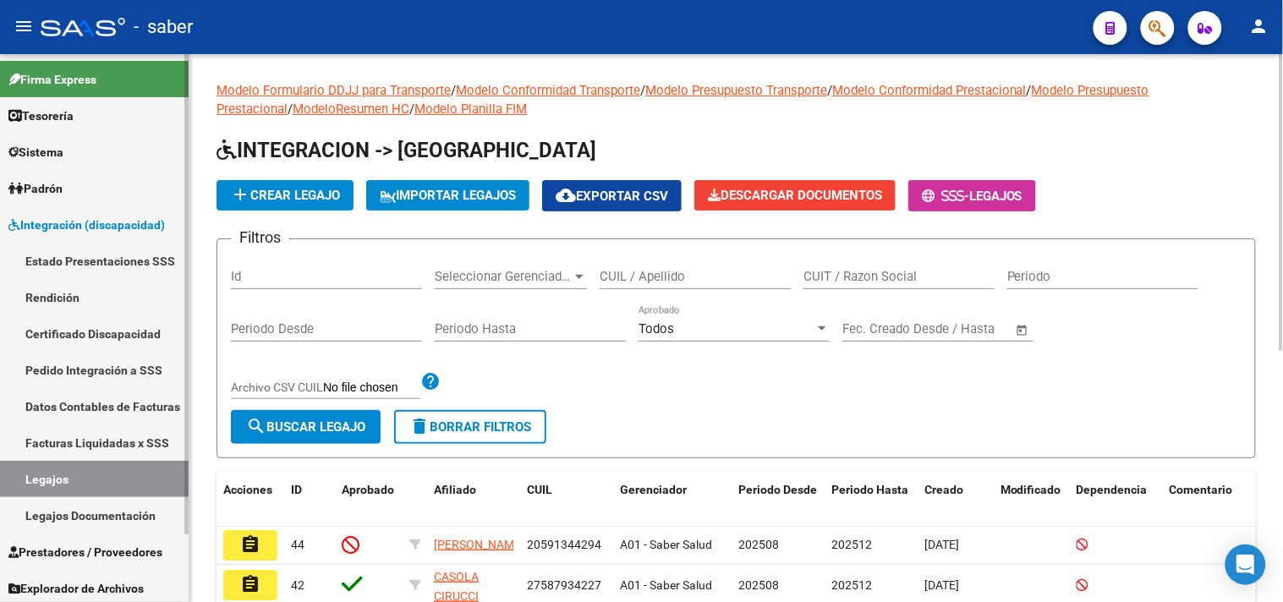
click at [82, 470] on link "Legajos" at bounding box center [94, 479] width 189 height 36
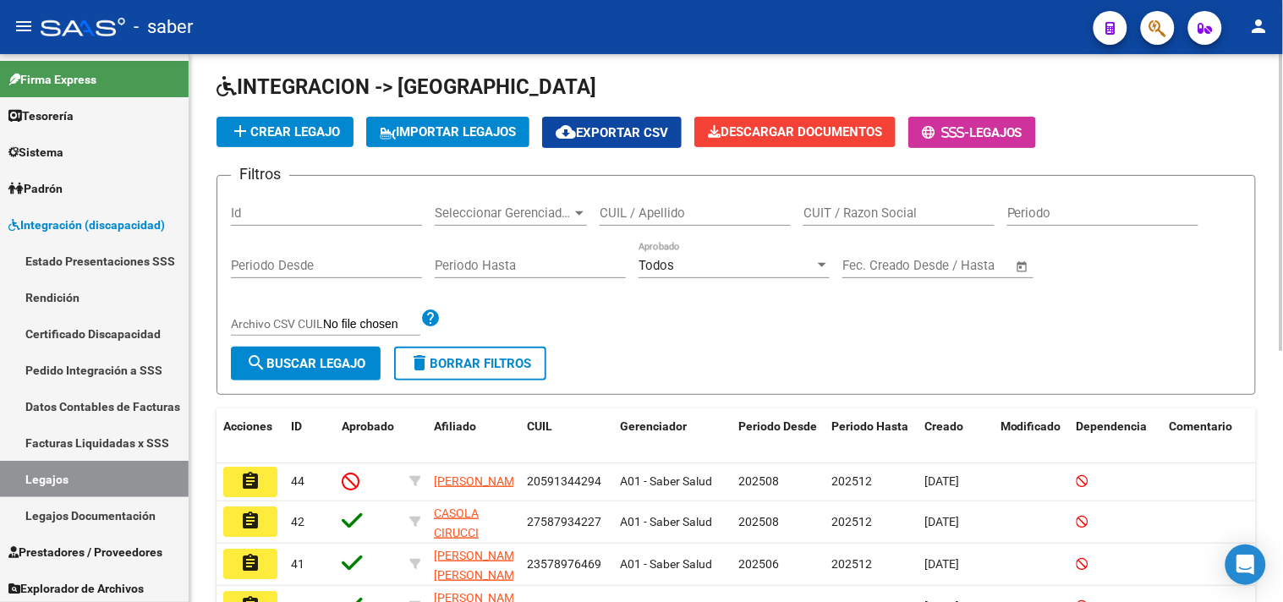
scroll to position [94, 0]
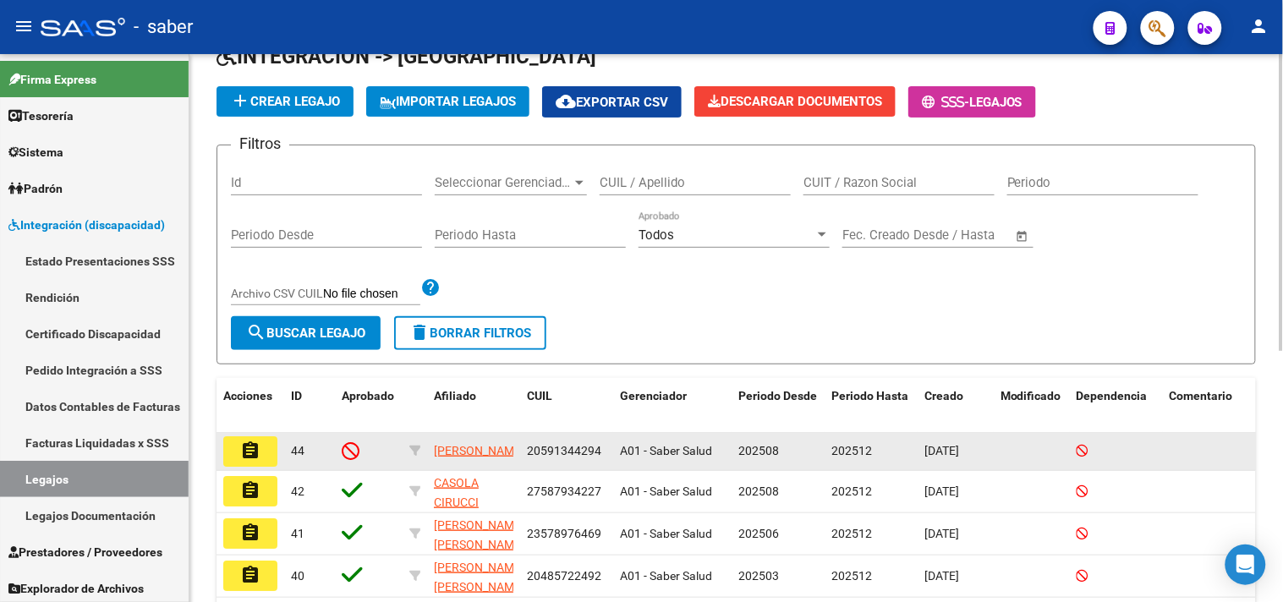
click at [250, 458] on mat-icon "assignment" at bounding box center [250, 451] width 20 height 20
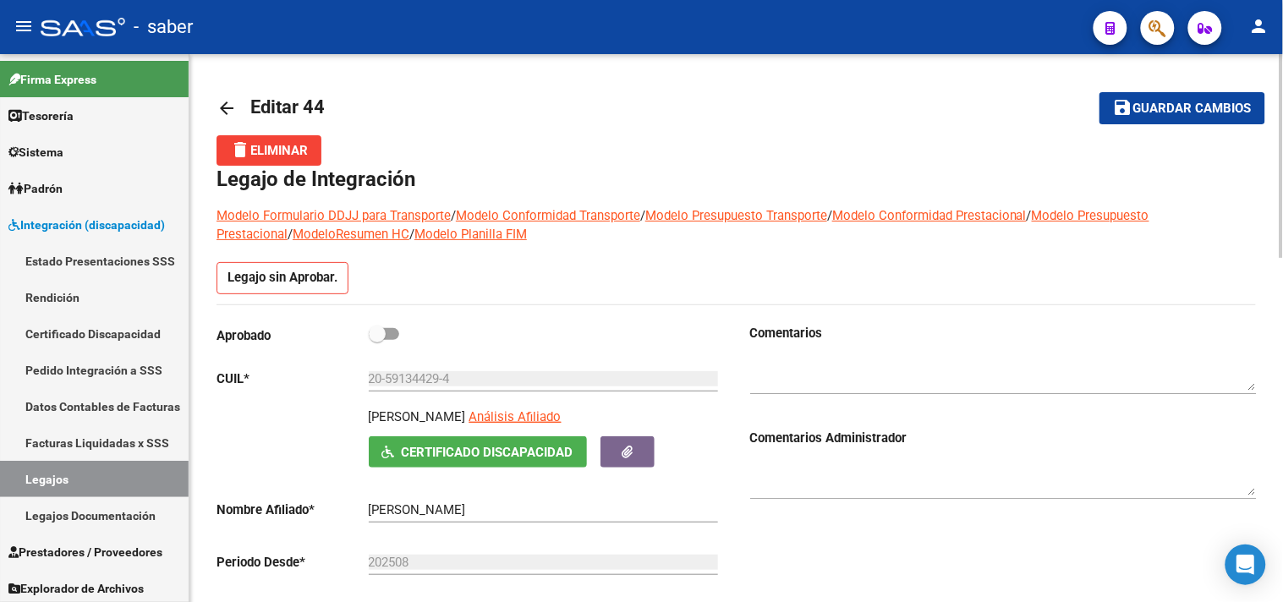
scroll to position [94, 0]
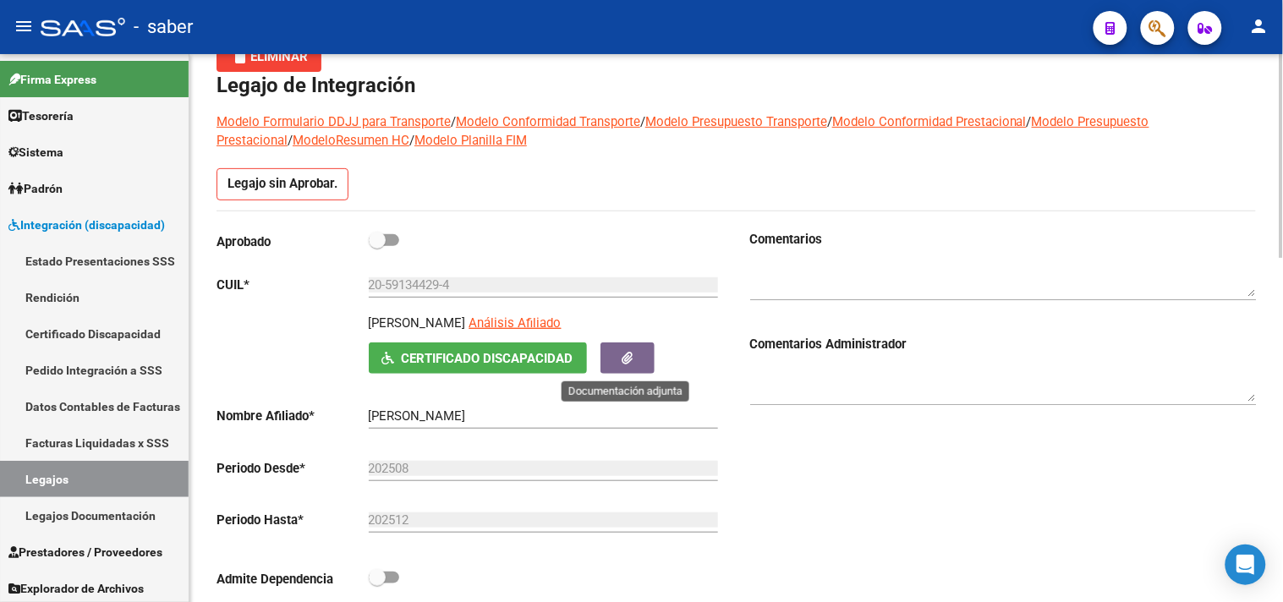
click at [628, 353] on icon "button" at bounding box center [627, 358] width 11 height 13
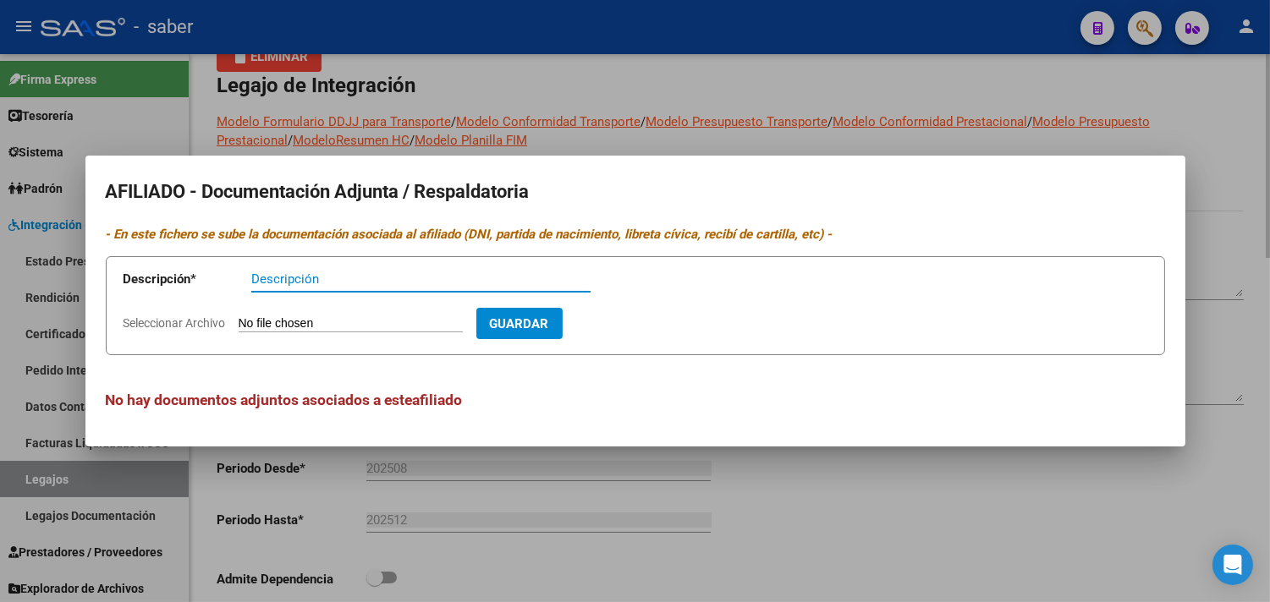
click at [1239, 349] on div at bounding box center [635, 301] width 1270 height 602
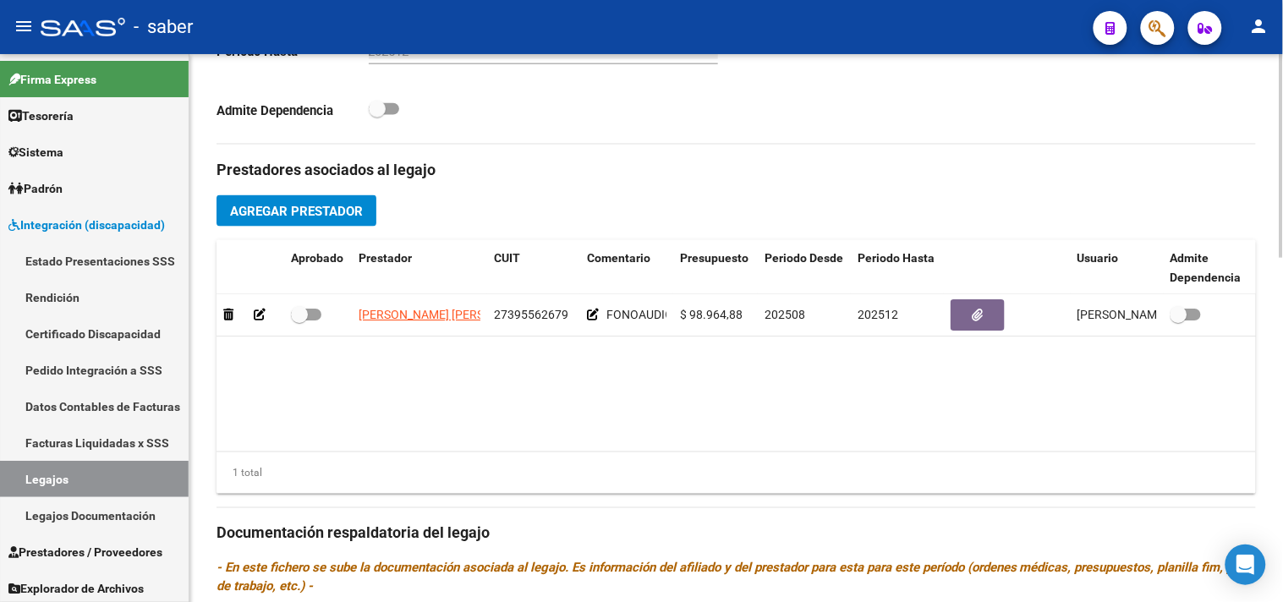
scroll to position [563, 0]
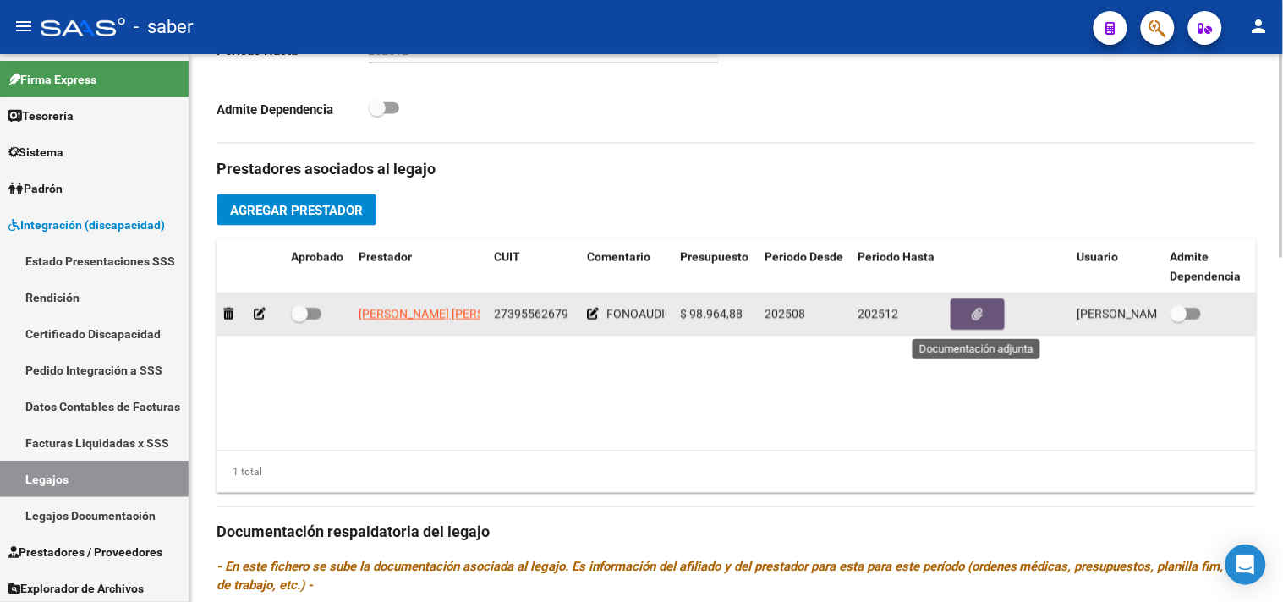
click at [978, 311] on icon "button" at bounding box center [978, 314] width 11 height 13
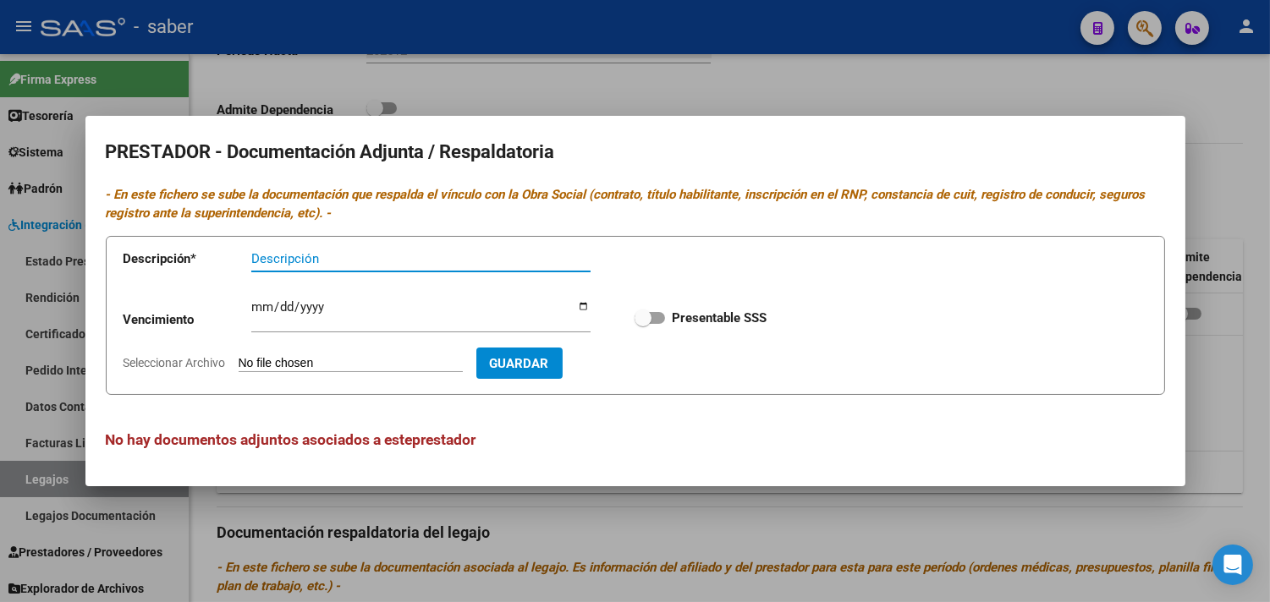
click at [826, 517] on div at bounding box center [635, 301] width 1270 height 602
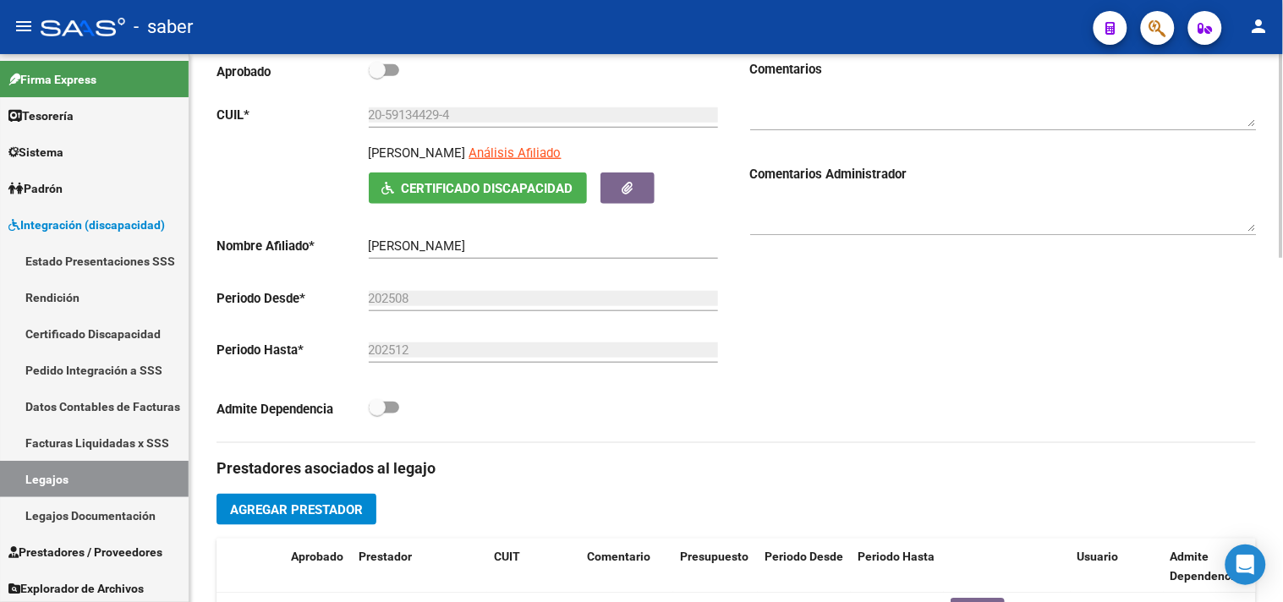
scroll to position [170, 0]
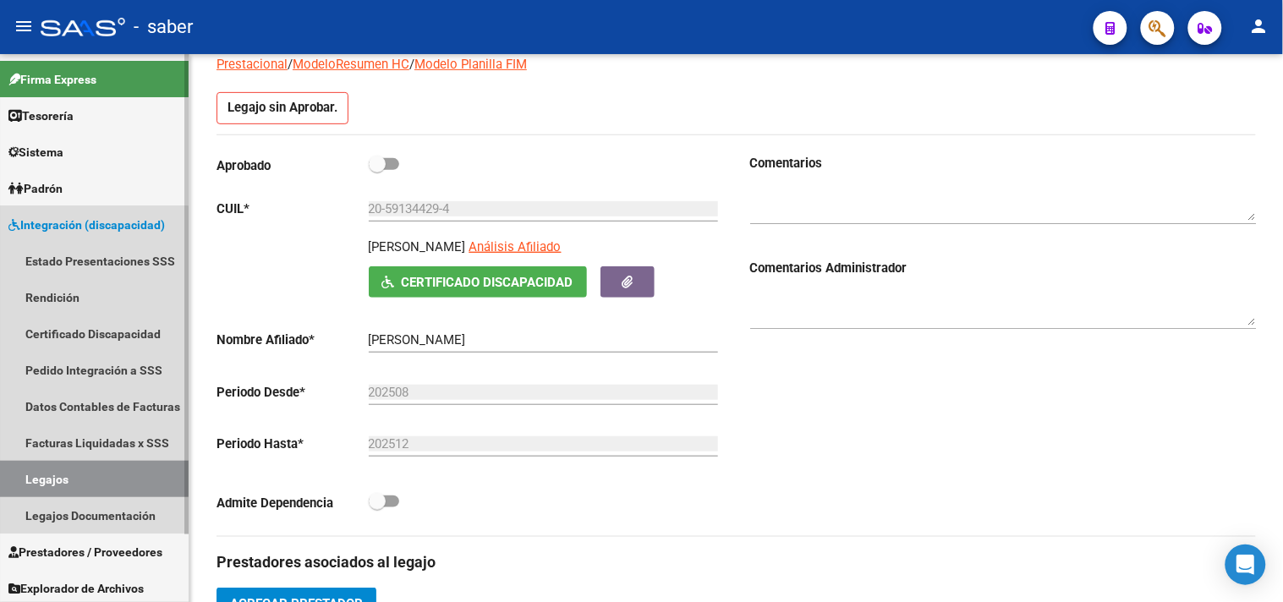
click at [68, 476] on link "Legajos" at bounding box center [94, 479] width 189 height 36
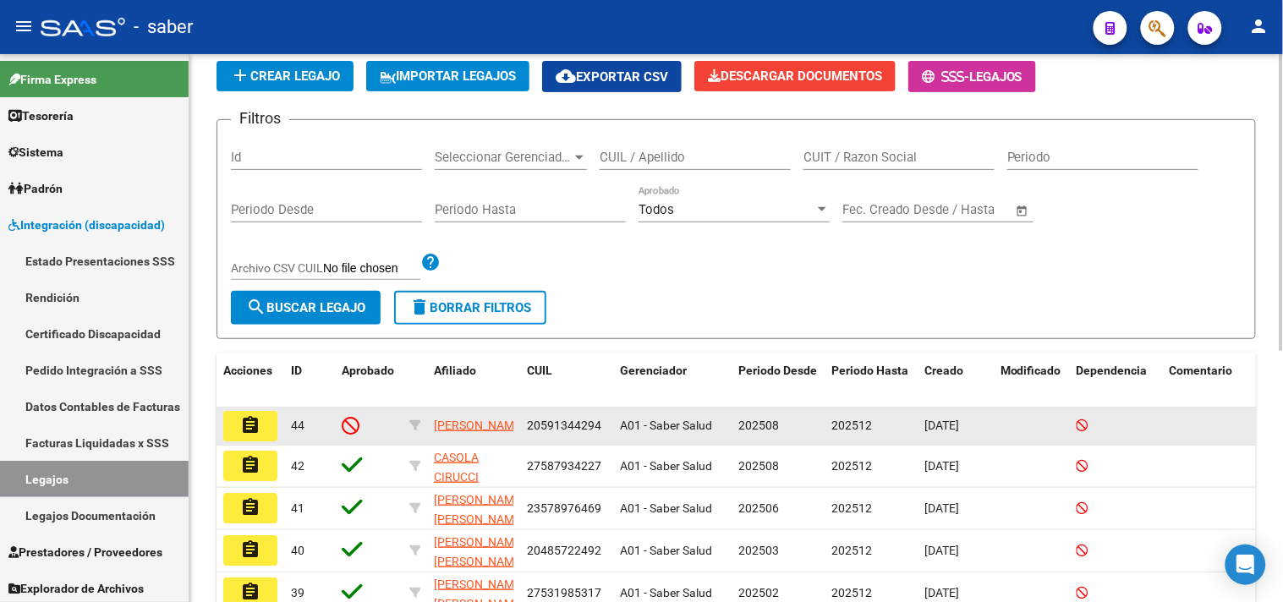
scroll to position [213, 0]
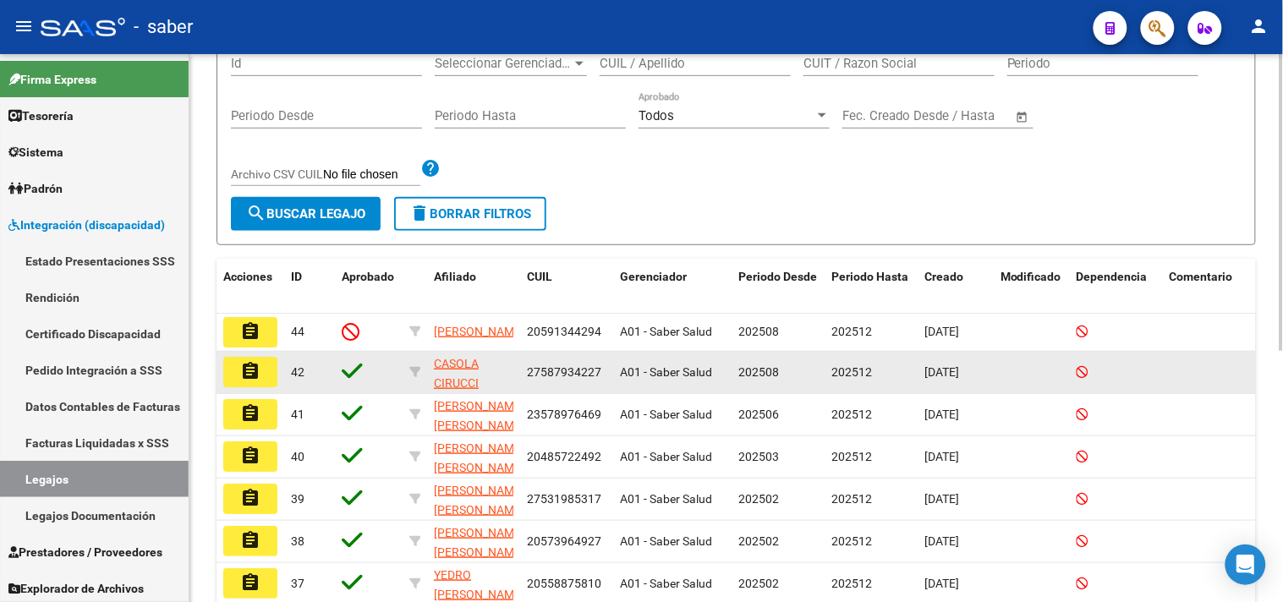
click at [245, 372] on mat-icon "assignment" at bounding box center [250, 371] width 20 height 20
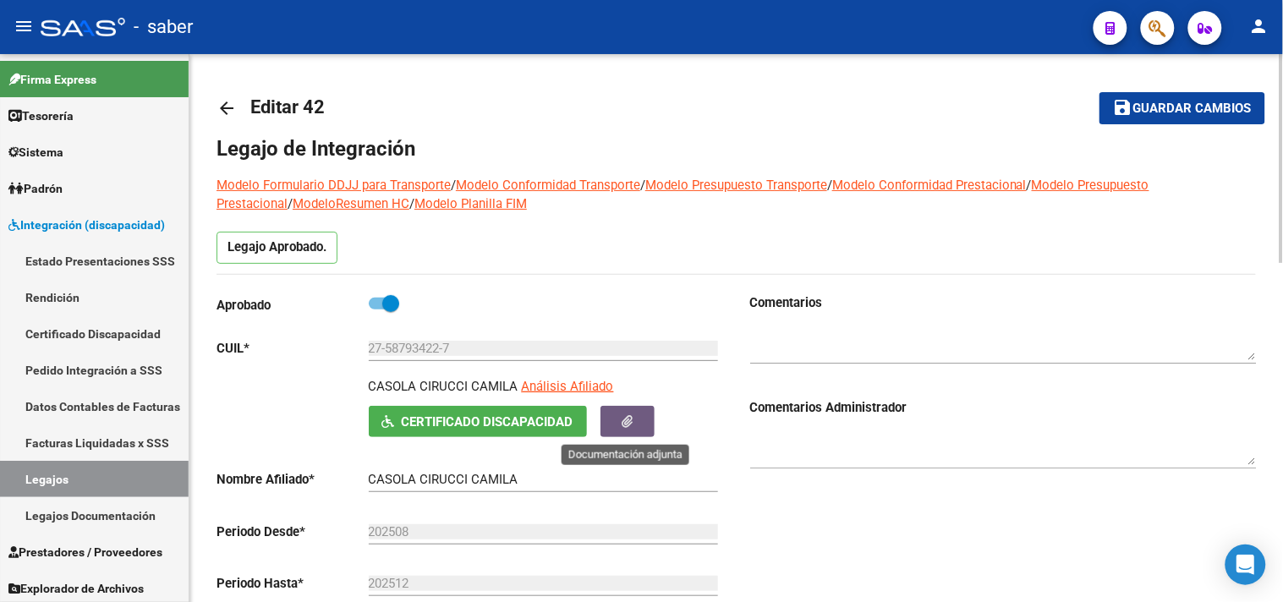
click at [636, 412] on button "button" at bounding box center [628, 421] width 54 height 31
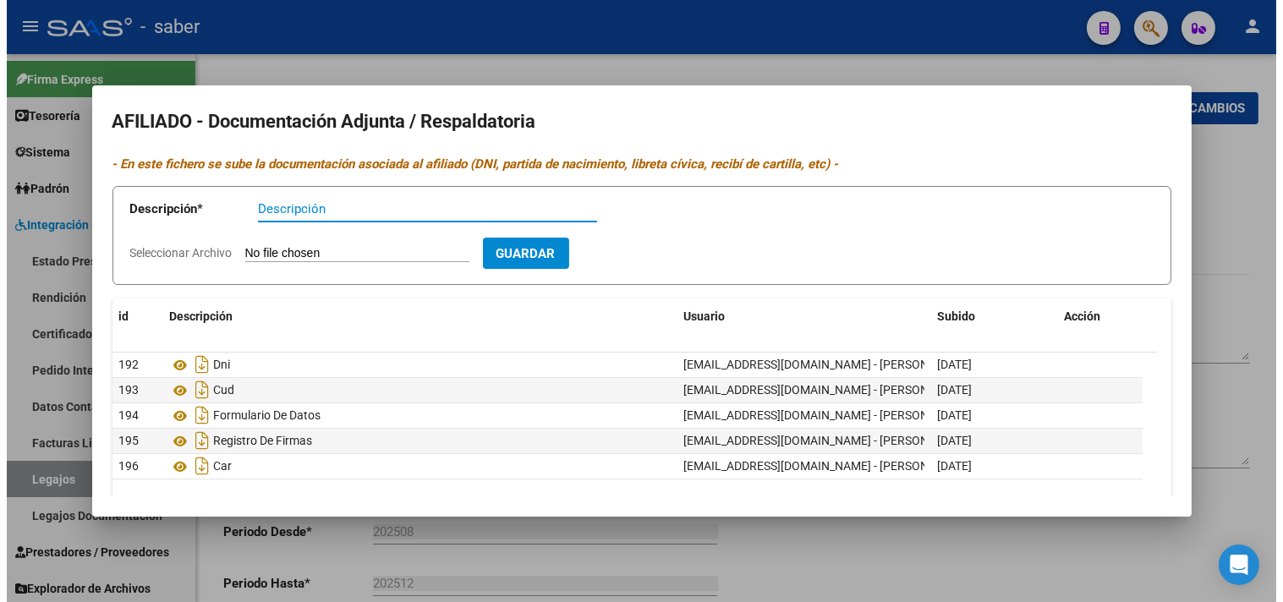
scroll to position [69, 0]
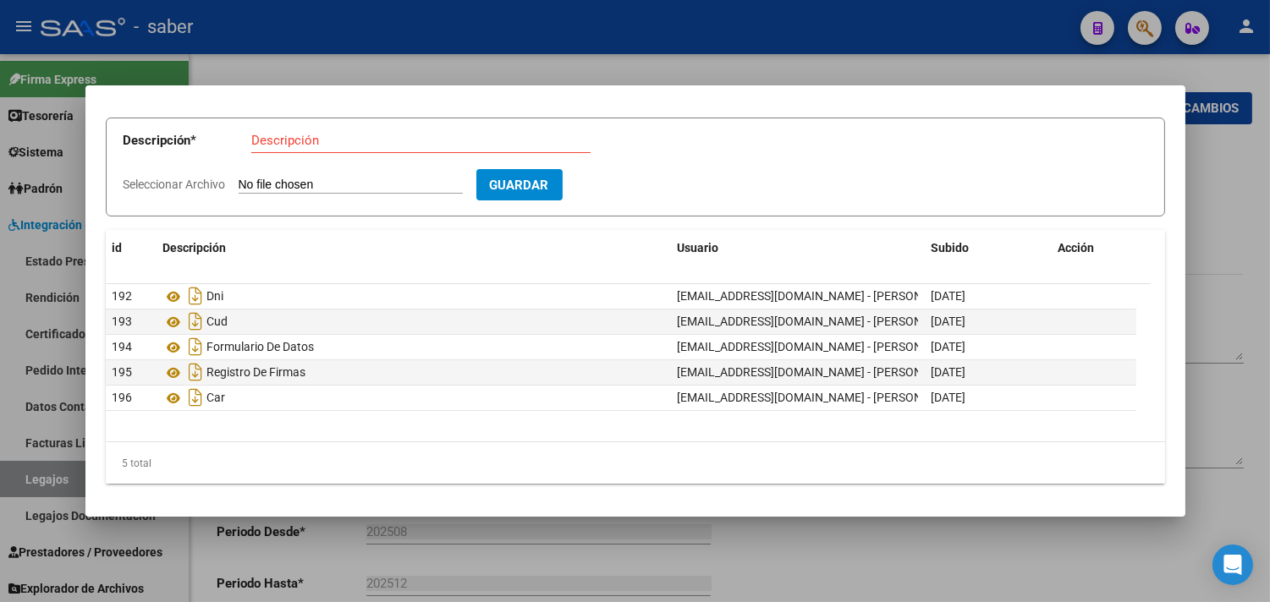
click at [1221, 292] on div at bounding box center [635, 301] width 1270 height 602
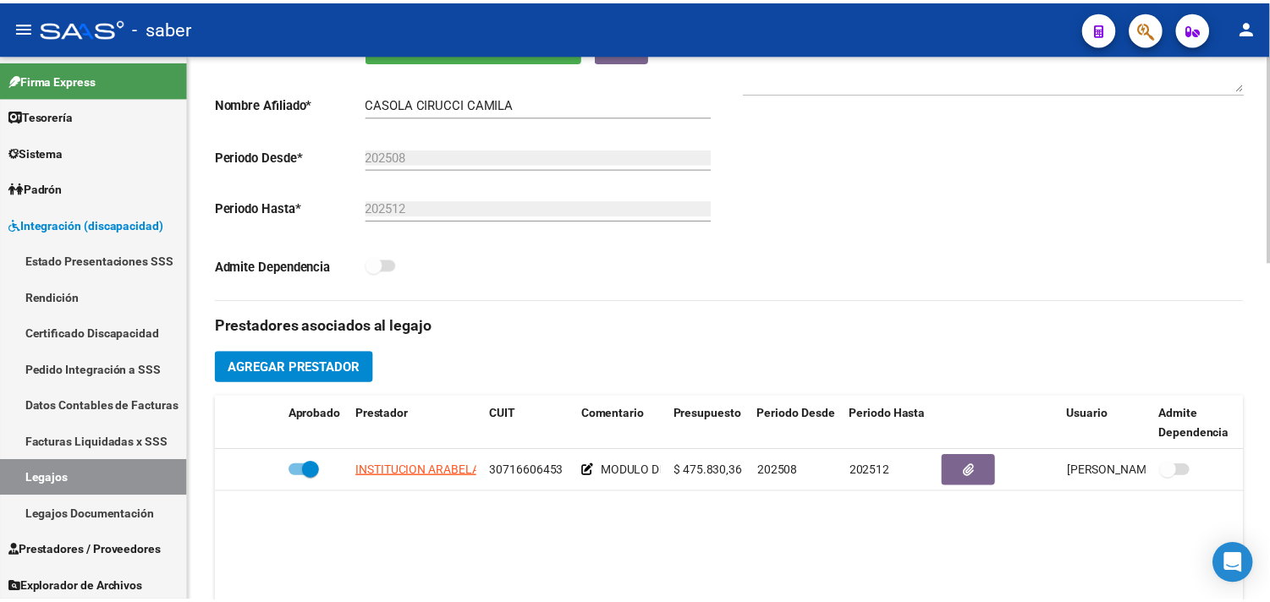
scroll to position [470, 0]
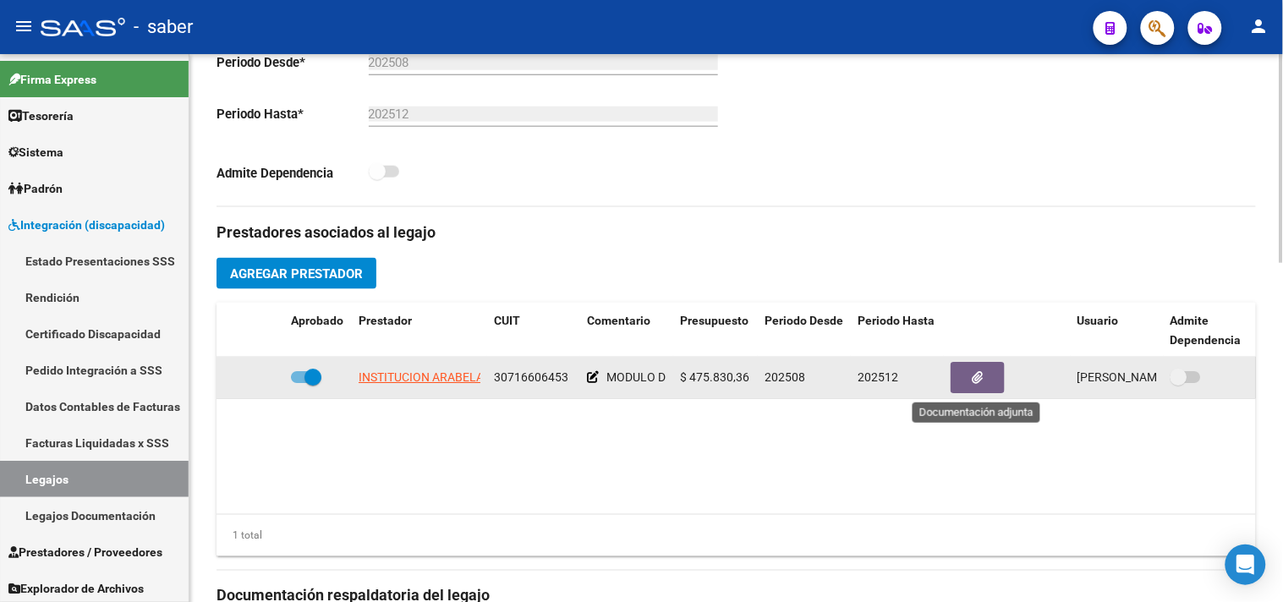
click at [975, 372] on span "button" at bounding box center [978, 378] width 11 height 15
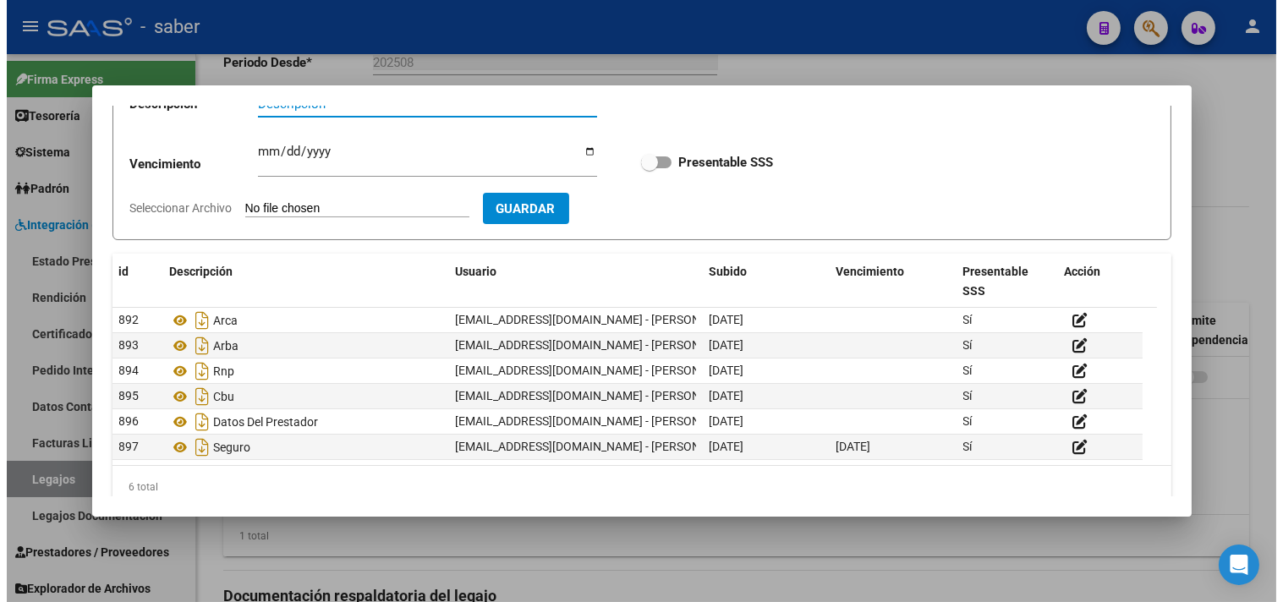
scroll to position [149, 0]
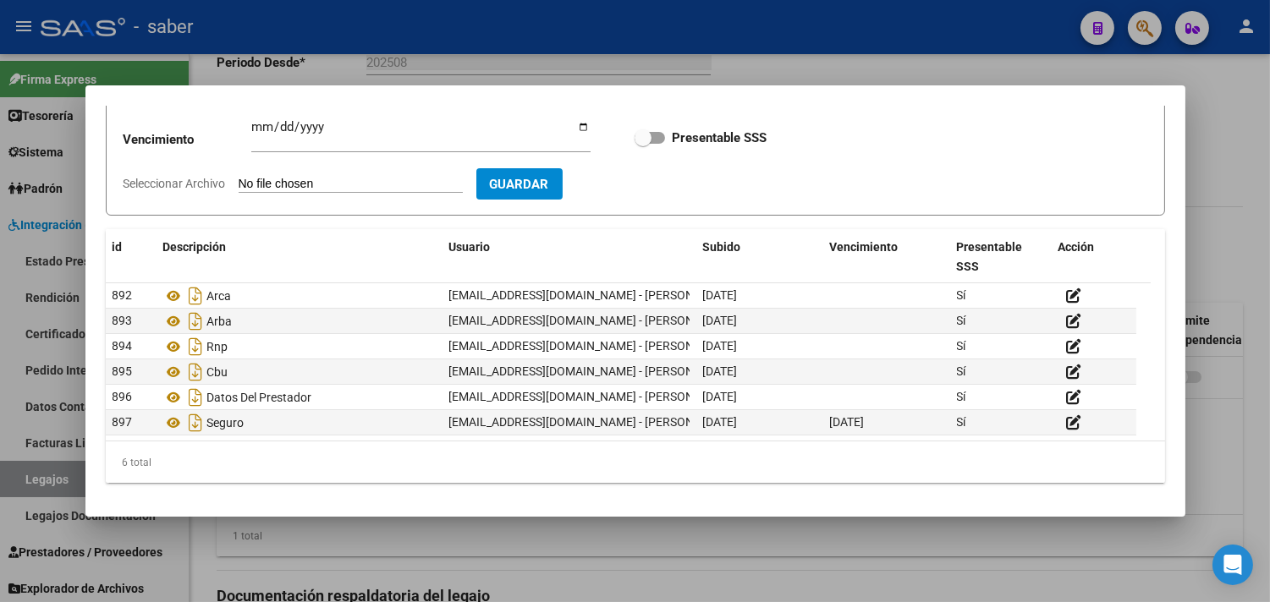
click at [756, 536] on div at bounding box center [635, 301] width 1270 height 602
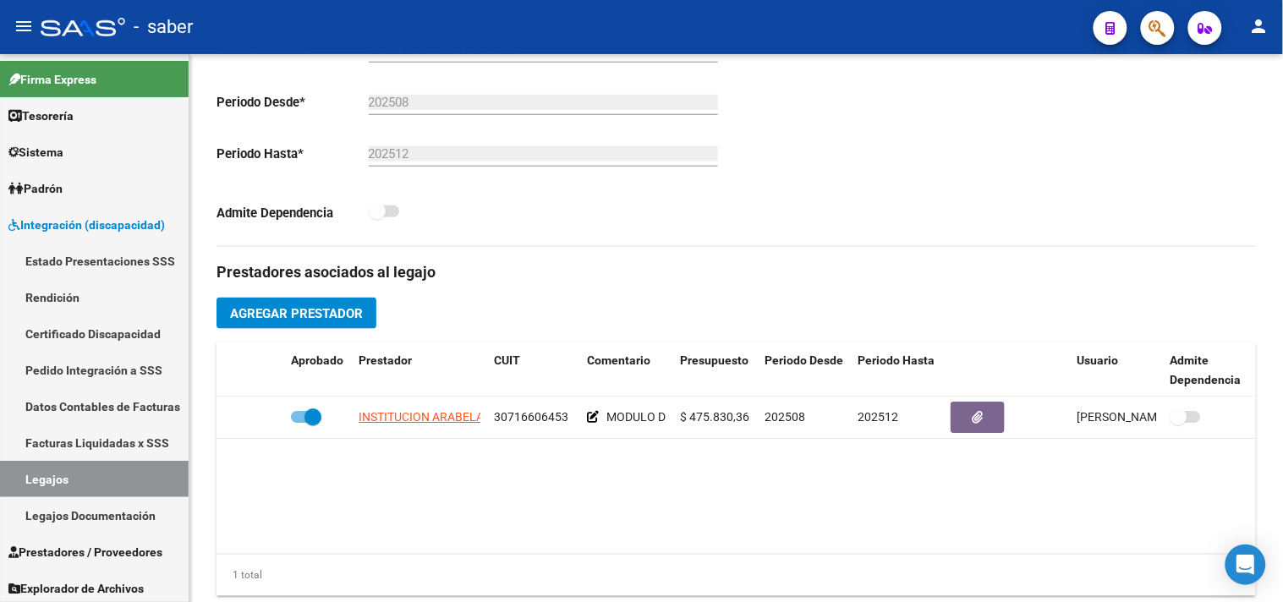
scroll to position [421, 0]
